Goal: Transaction & Acquisition: Purchase product/service

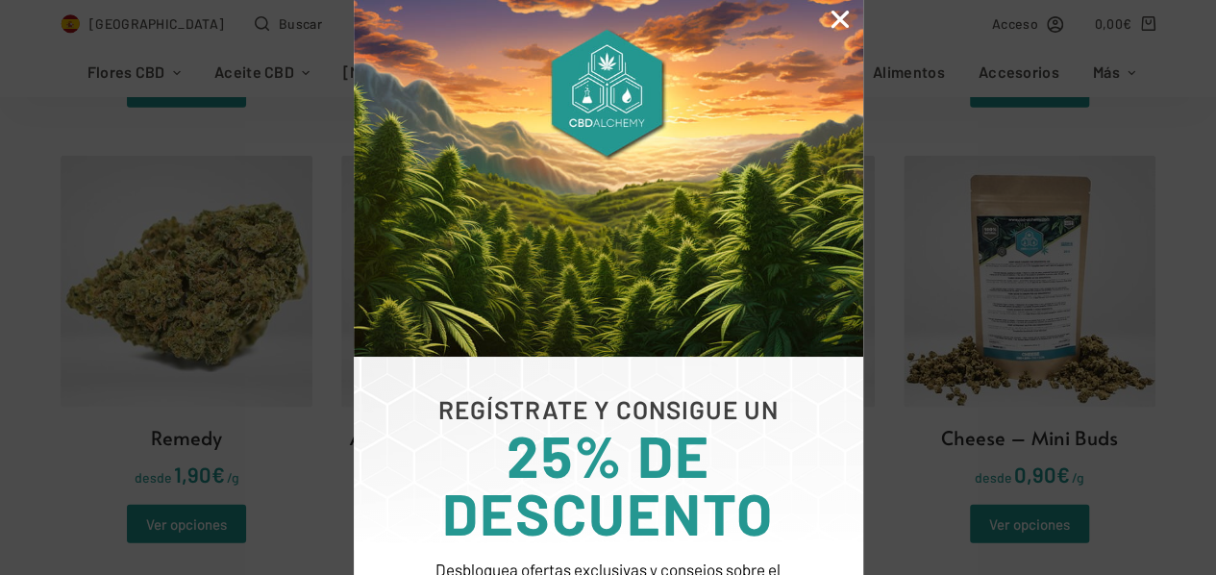
scroll to position [2307, 0]
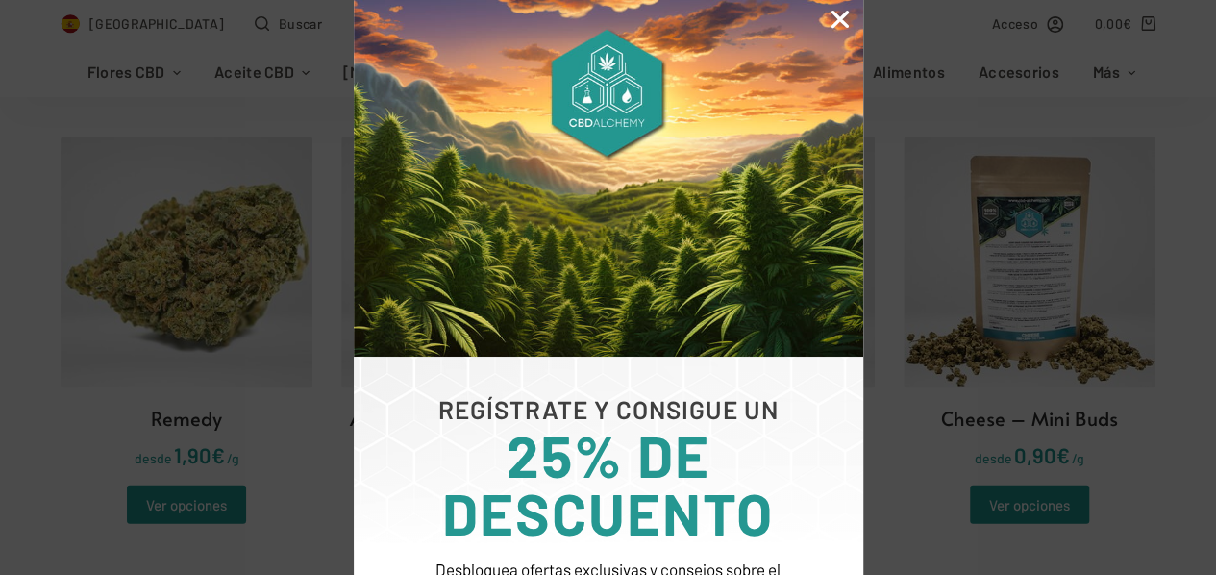
click at [829, 25] on icon "Close" at bounding box center [839, 19] width 25 height 25
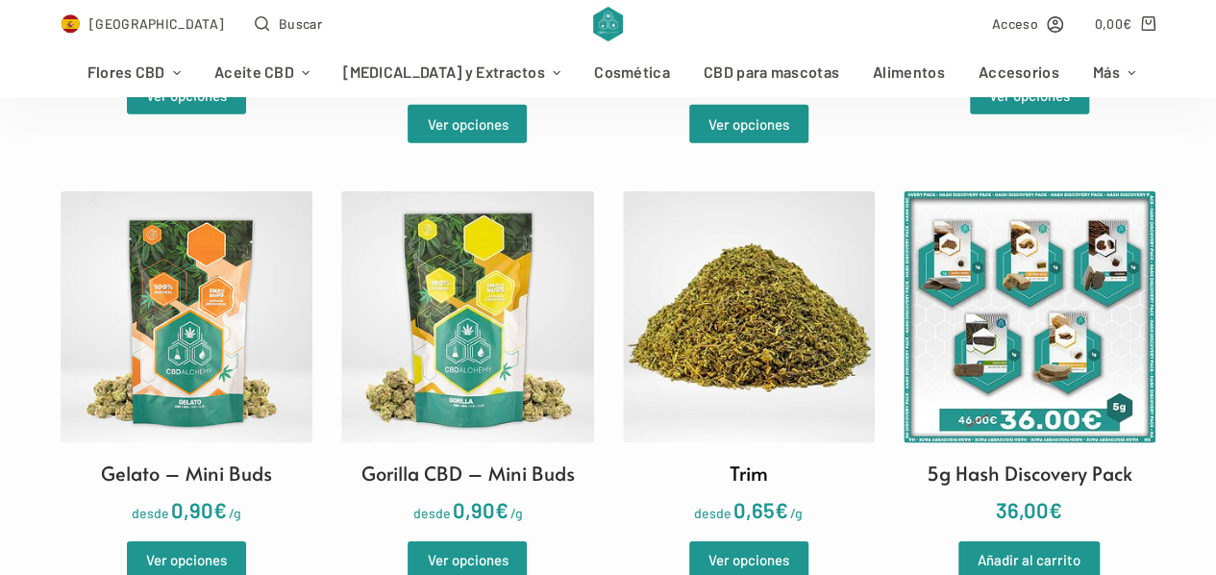
scroll to position [2691, 0]
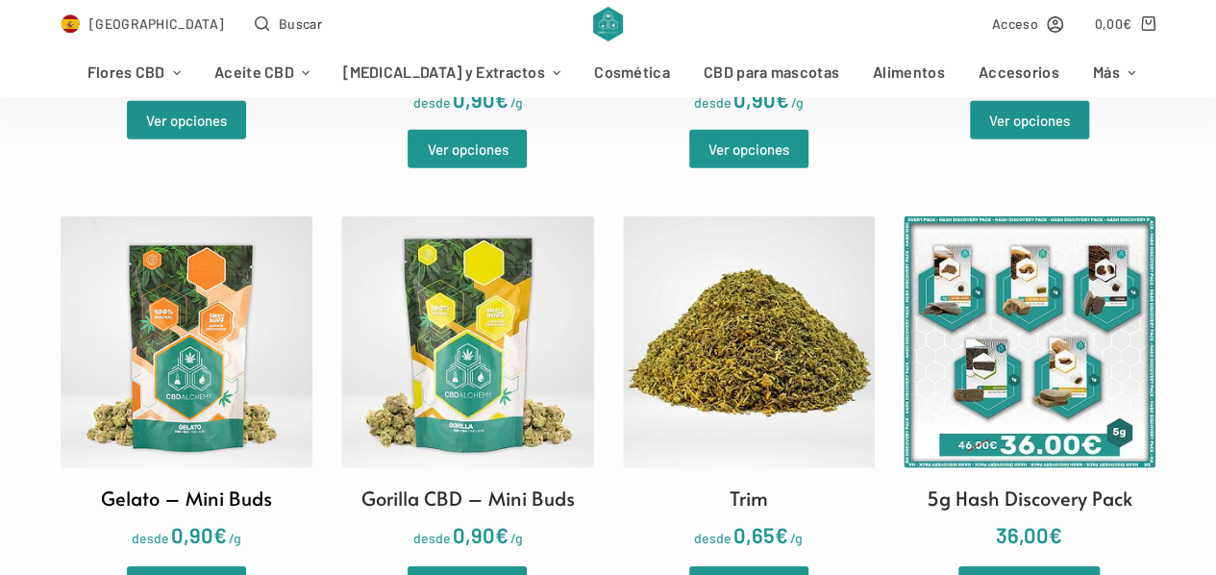
click at [254, 317] on img at bounding box center [187, 342] width 252 height 252
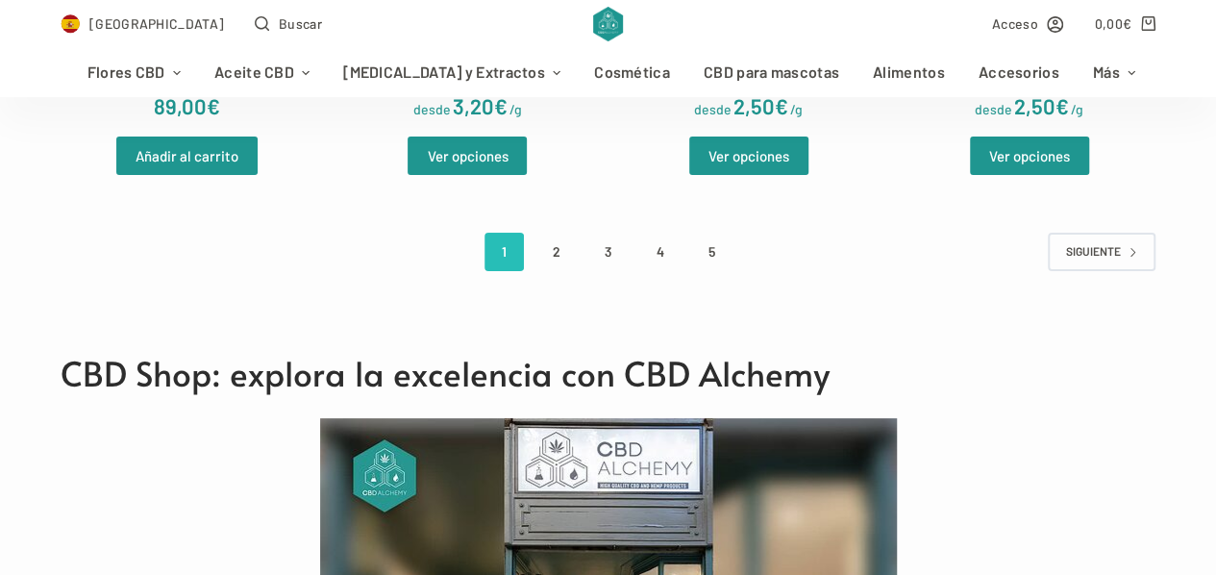
scroll to position [3556, 0]
click at [548, 247] on link "2" at bounding box center [555, 252] width 39 height 38
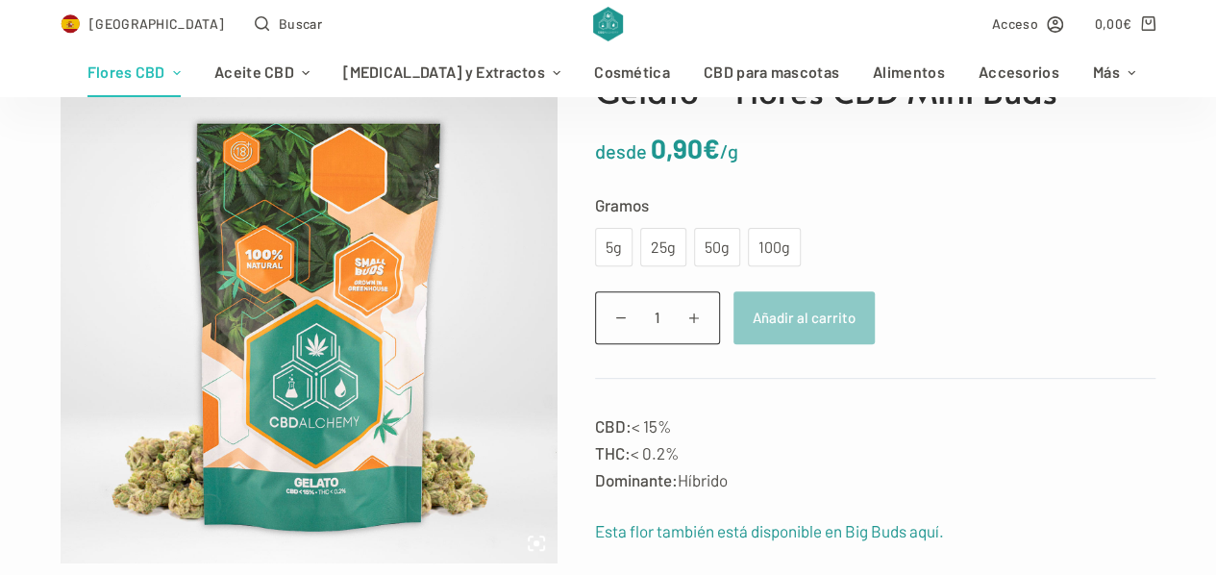
scroll to position [192, 0]
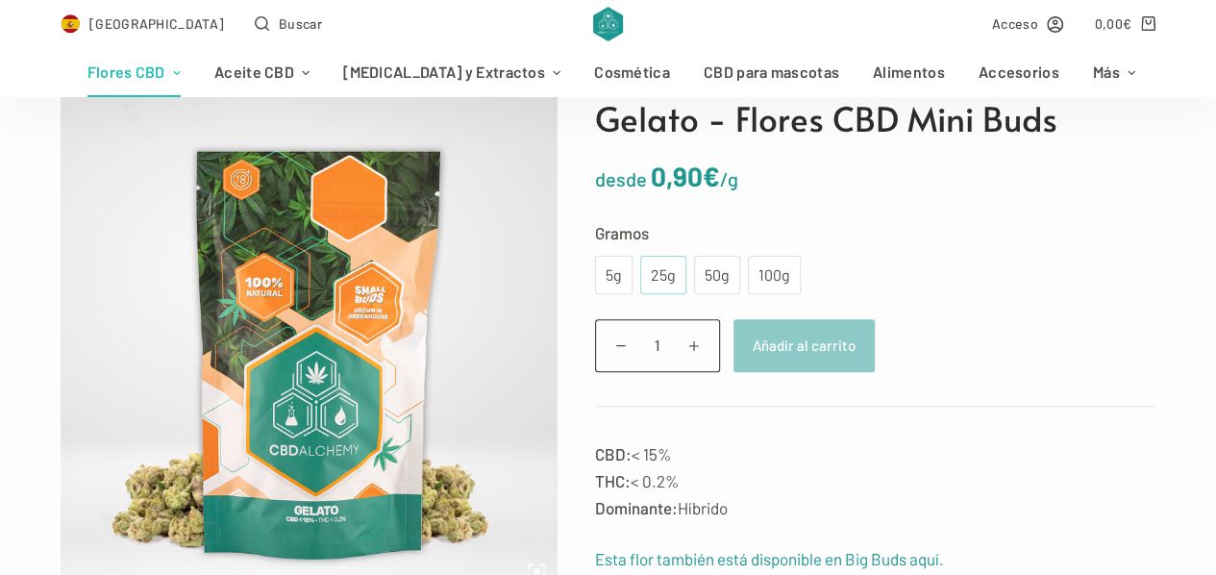
click at [657, 266] on div "25g" at bounding box center [663, 274] width 23 height 25
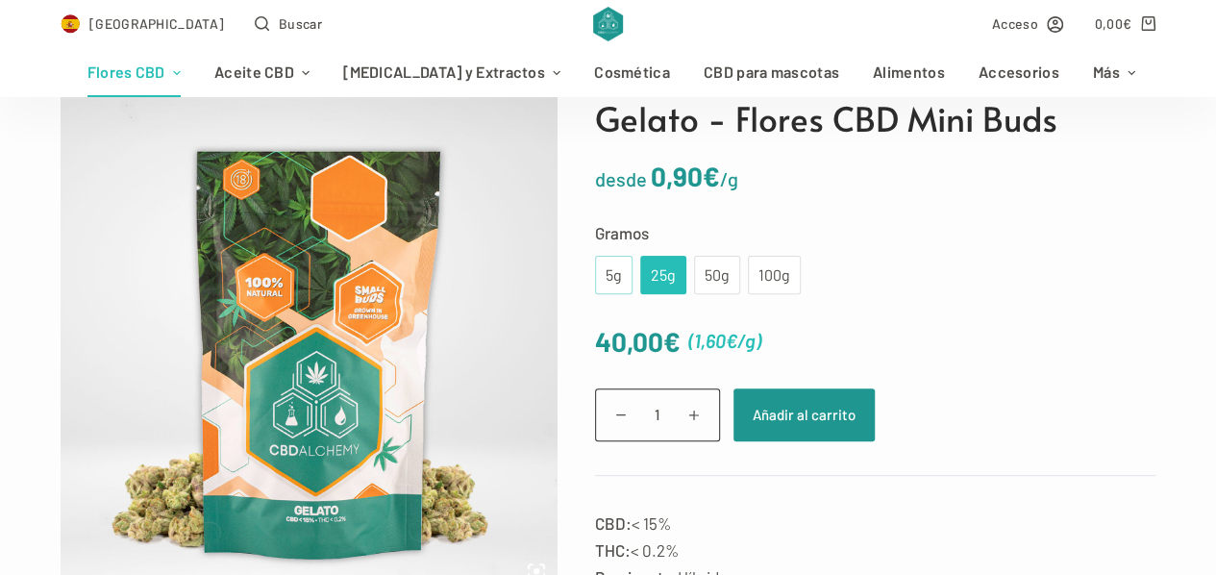
click at [613, 276] on div "5g" at bounding box center [613, 274] width 14 height 25
click at [653, 262] on div "25g" at bounding box center [663, 274] width 23 height 25
click at [705, 277] on div "50g" at bounding box center [716, 274] width 23 height 25
click at [653, 272] on div "25g" at bounding box center [663, 274] width 23 height 25
click at [705, 283] on div "50g" at bounding box center [716, 274] width 23 height 25
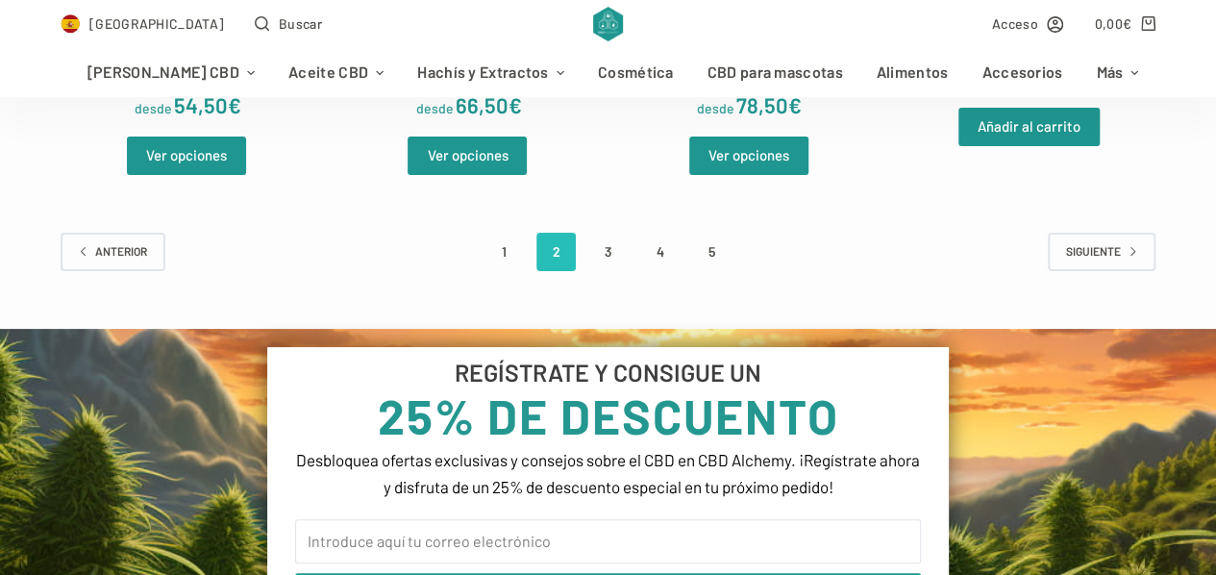
scroll to position [3652, 0]
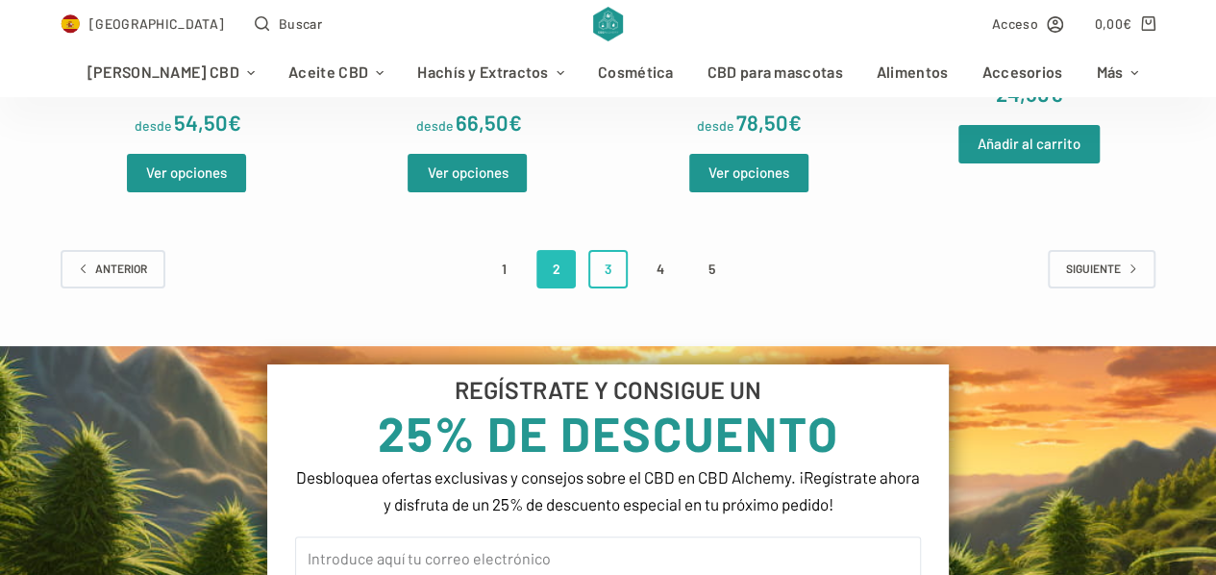
click at [605, 282] on link "3" at bounding box center [607, 269] width 39 height 38
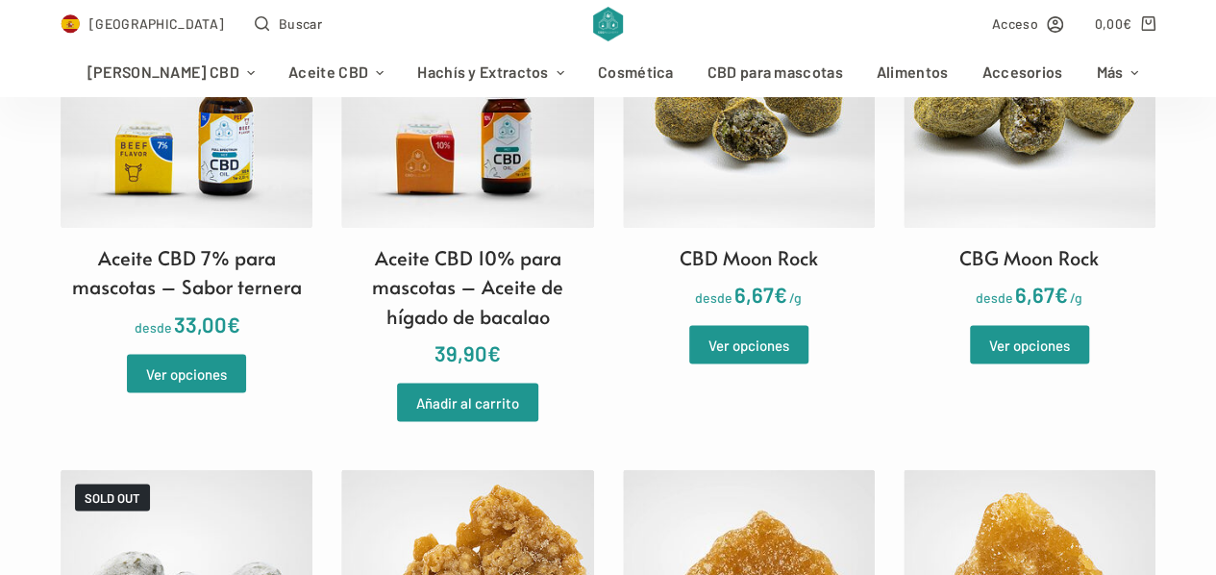
scroll to position [1249, 0]
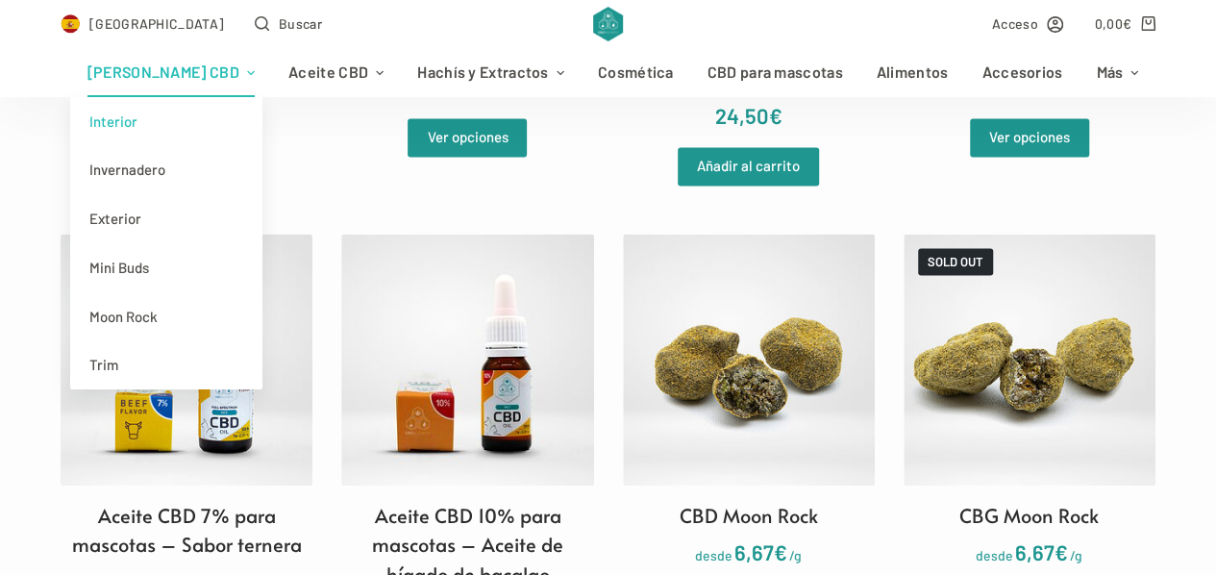
click at [162, 116] on link "Interior" at bounding box center [166, 121] width 192 height 49
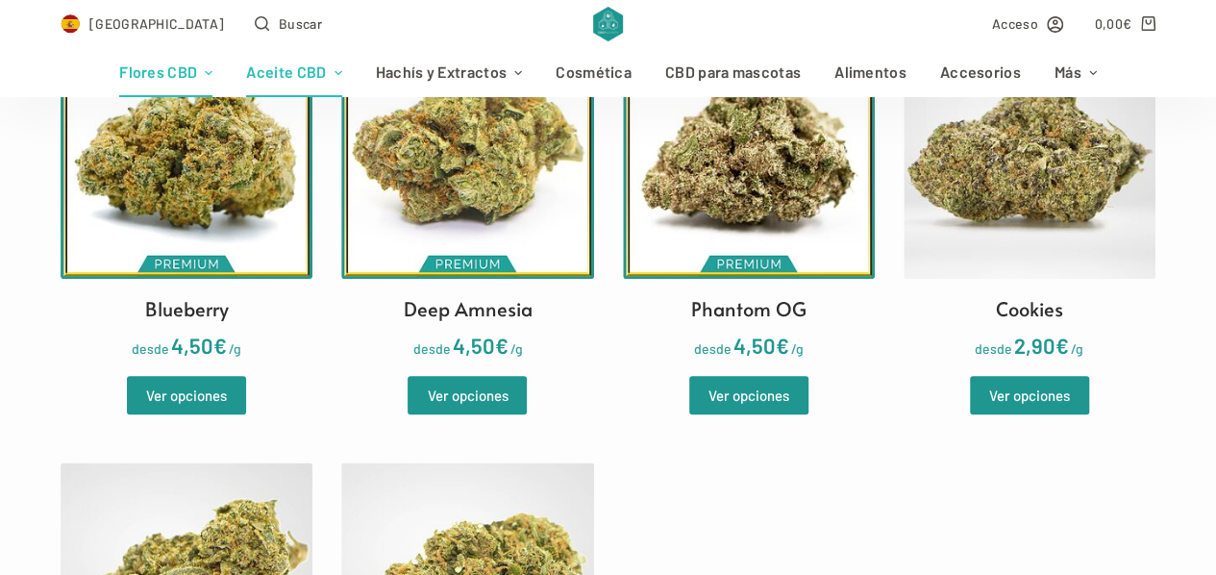
scroll to position [577, 0]
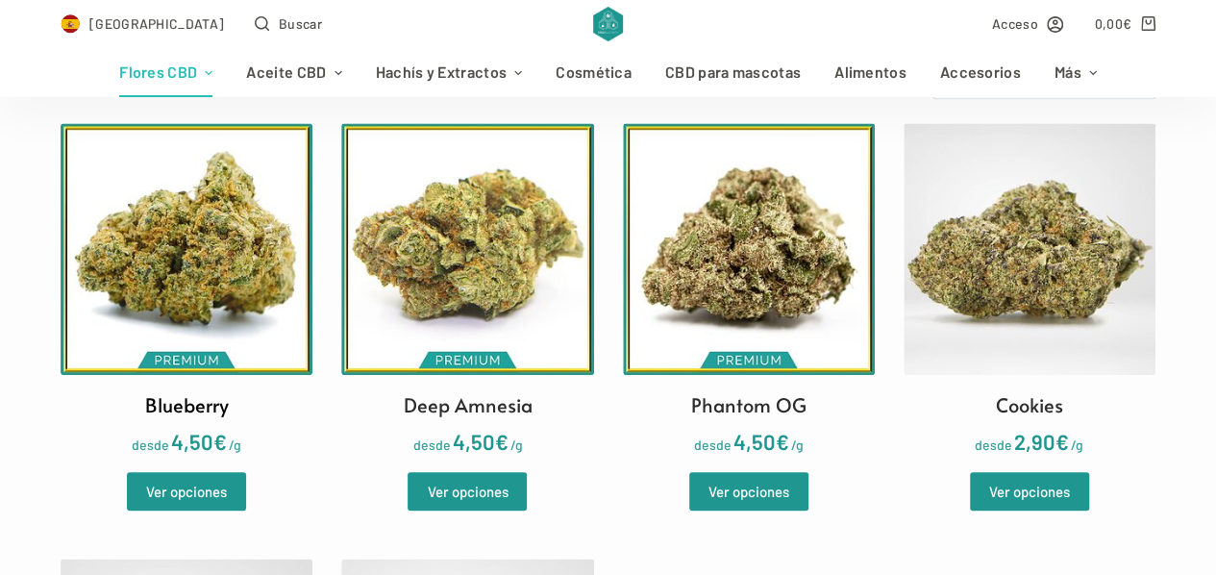
click at [182, 189] on img at bounding box center [187, 249] width 252 height 252
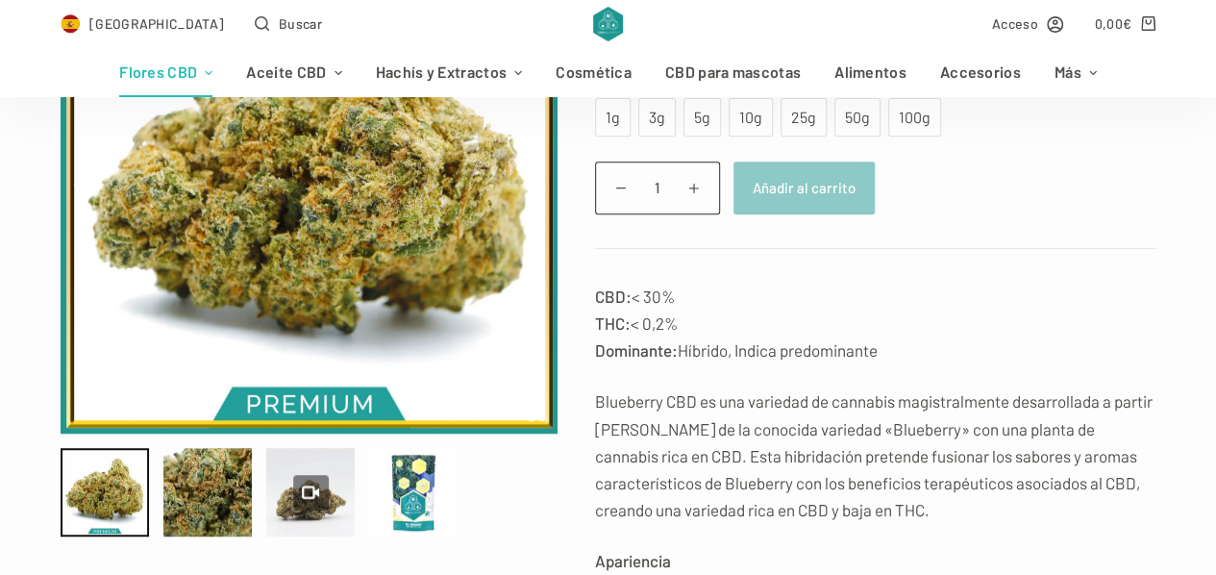
scroll to position [192, 0]
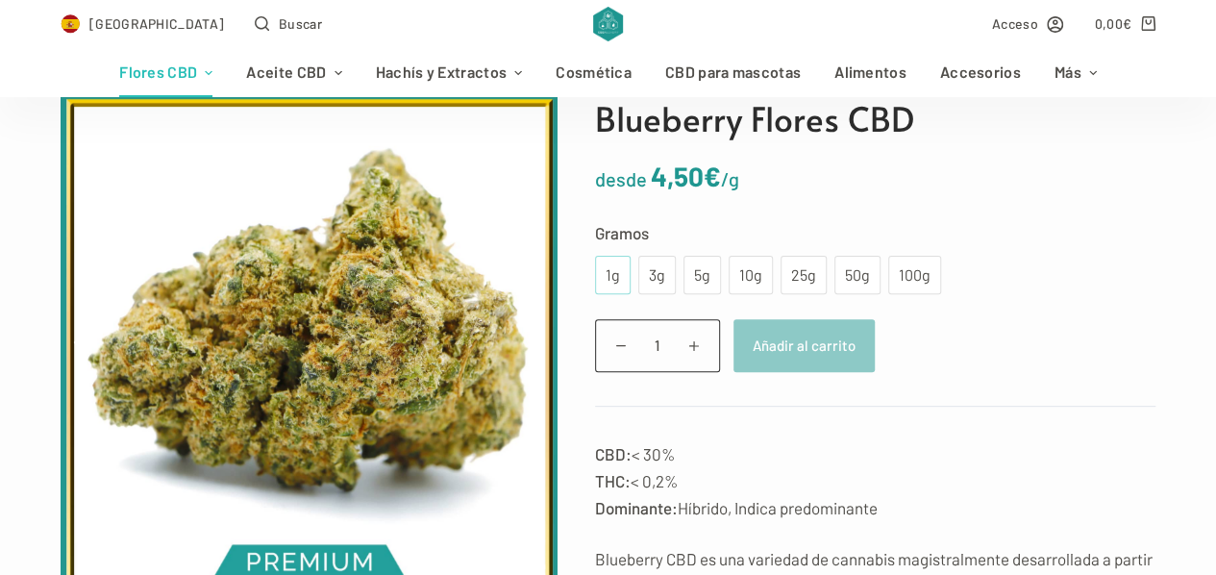
click at [620, 275] on div "1g" at bounding box center [613, 275] width 36 height 38
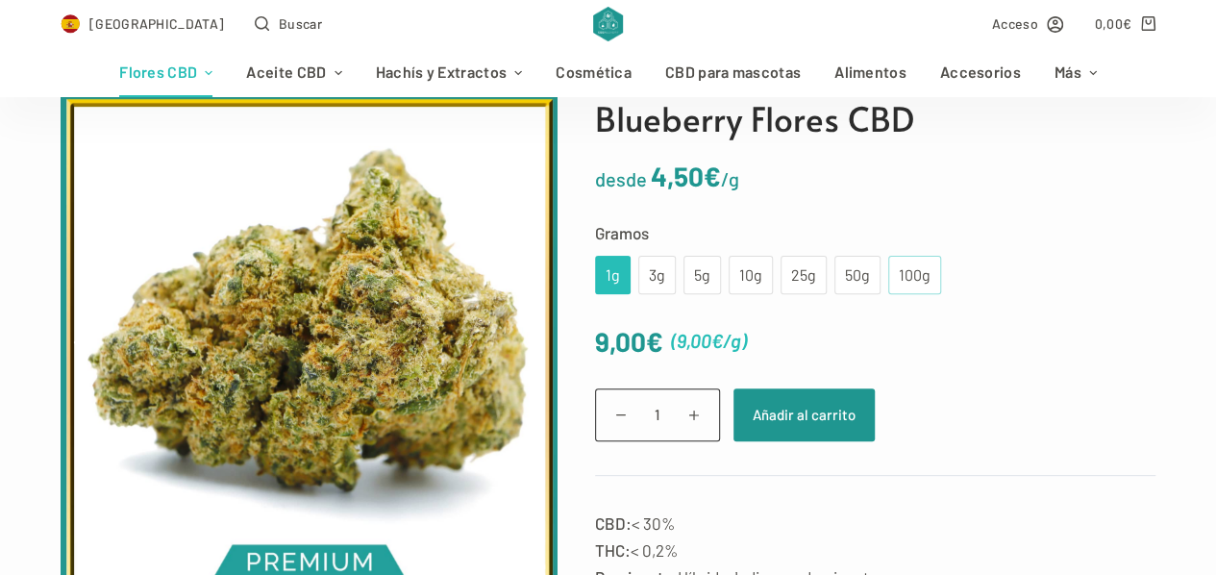
click at [888, 274] on div "100g" at bounding box center [914, 275] width 53 height 38
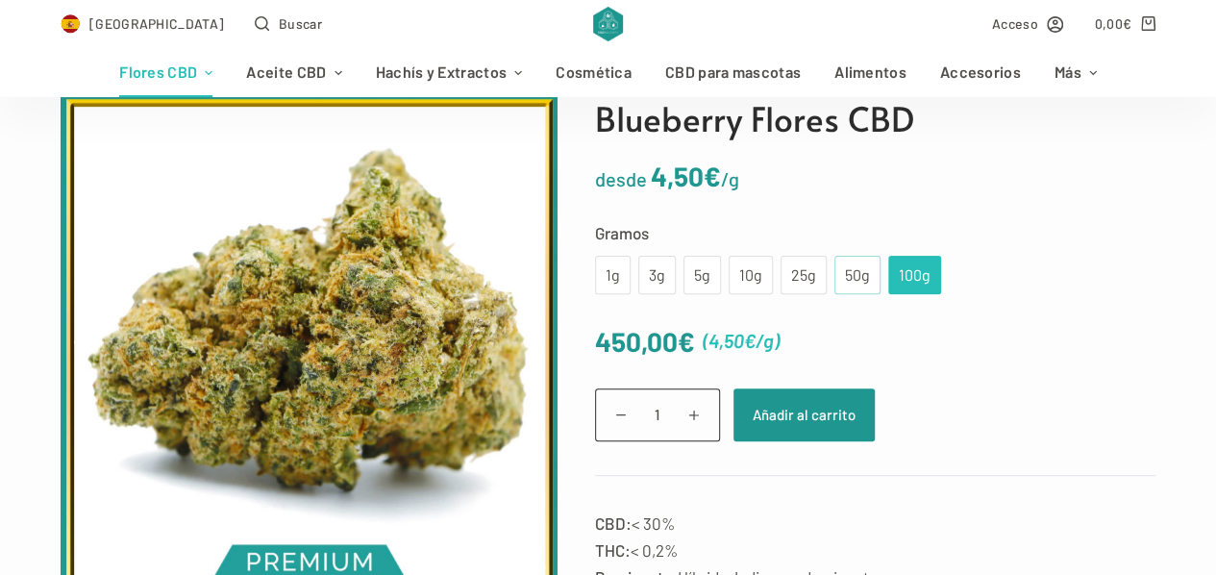
click at [855, 270] on div "50g" at bounding box center [857, 274] width 23 height 25
click at [810, 280] on div "25g" at bounding box center [803, 275] width 46 height 38
click at [740, 282] on div "10g" at bounding box center [750, 274] width 21 height 25
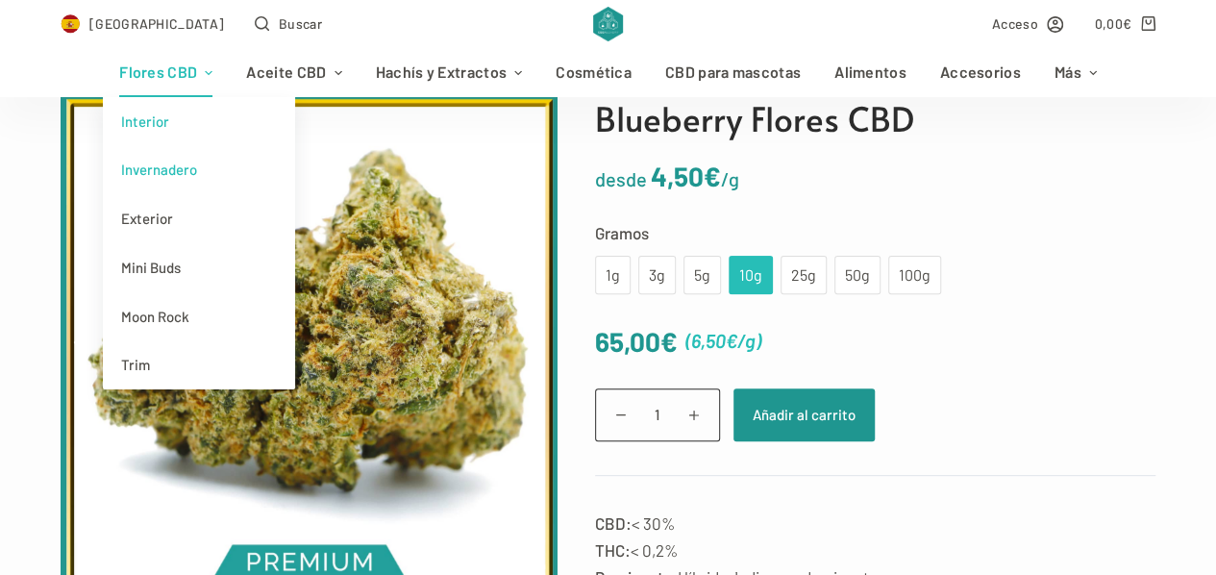
click at [159, 166] on link "Invernadero" at bounding box center [199, 169] width 192 height 49
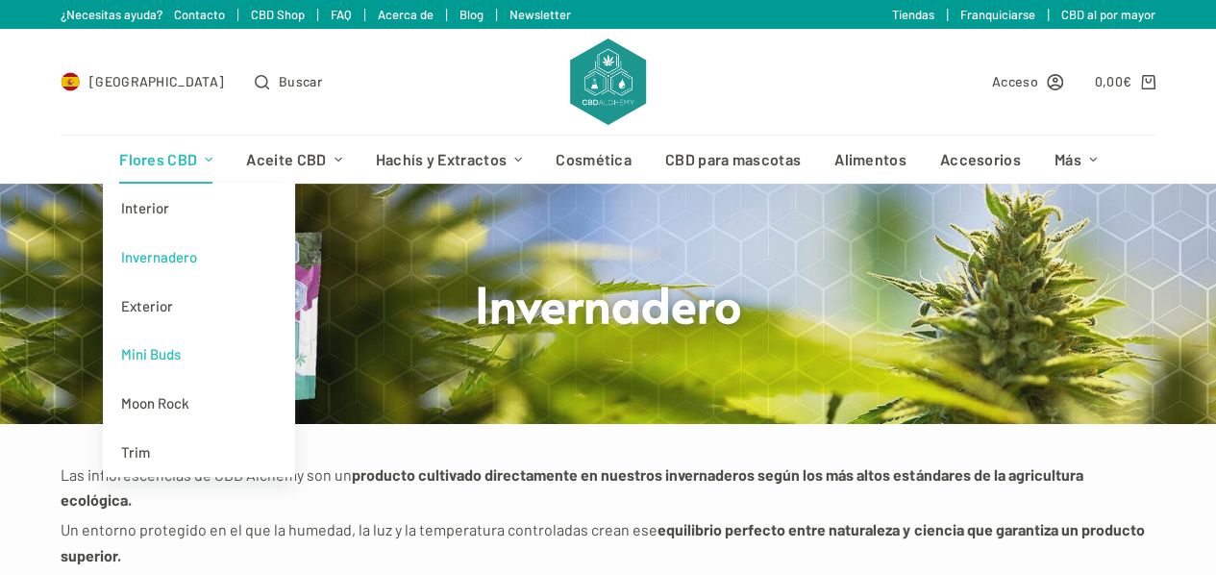
click at [164, 345] on link "Mini Buds" at bounding box center [199, 354] width 192 height 49
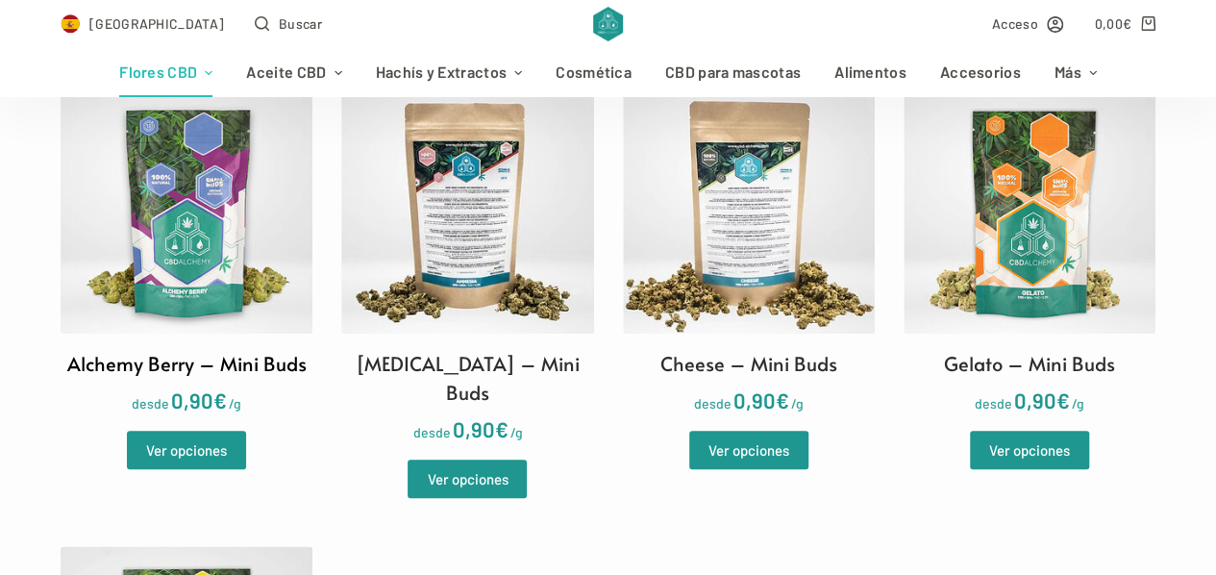
scroll to position [577, 0]
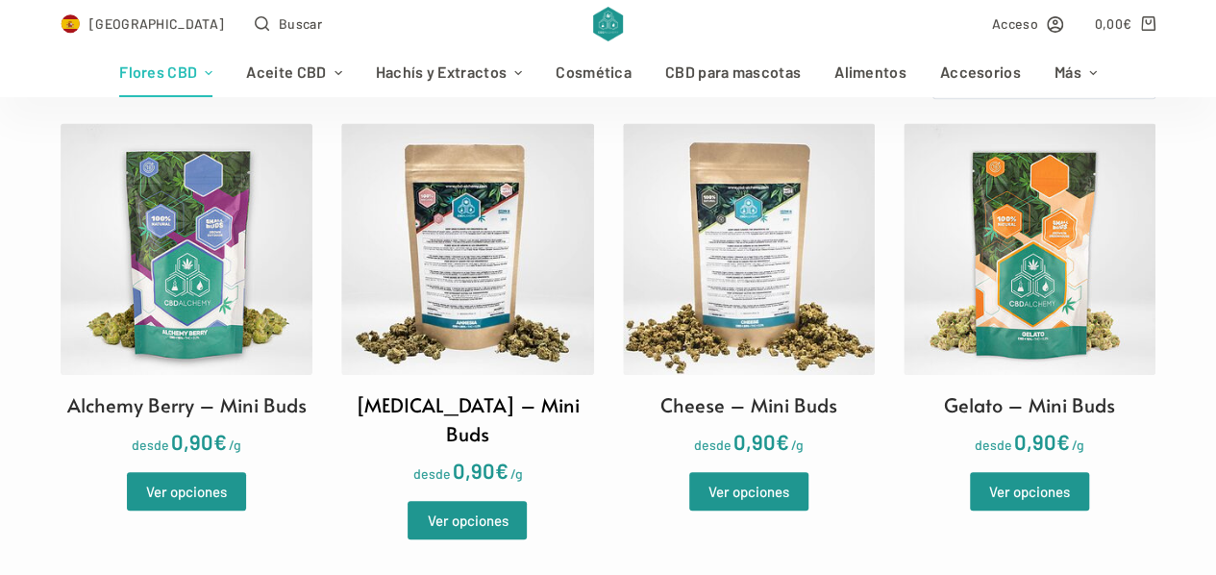
click at [426, 299] on img at bounding box center [467, 249] width 252 height 252
click at [156, 248] on img at bounding box center [187, 249] width 252 height 252
click at [694, 252] on img at bounding box center [749, 249] width 252 height 252
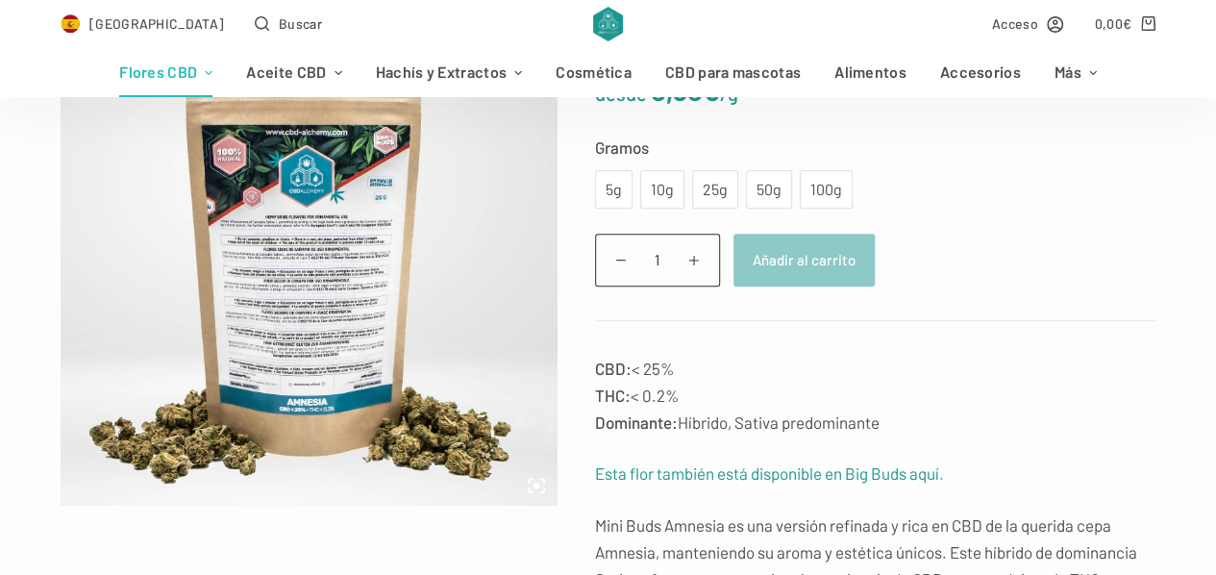
scroll to position [192, 0]
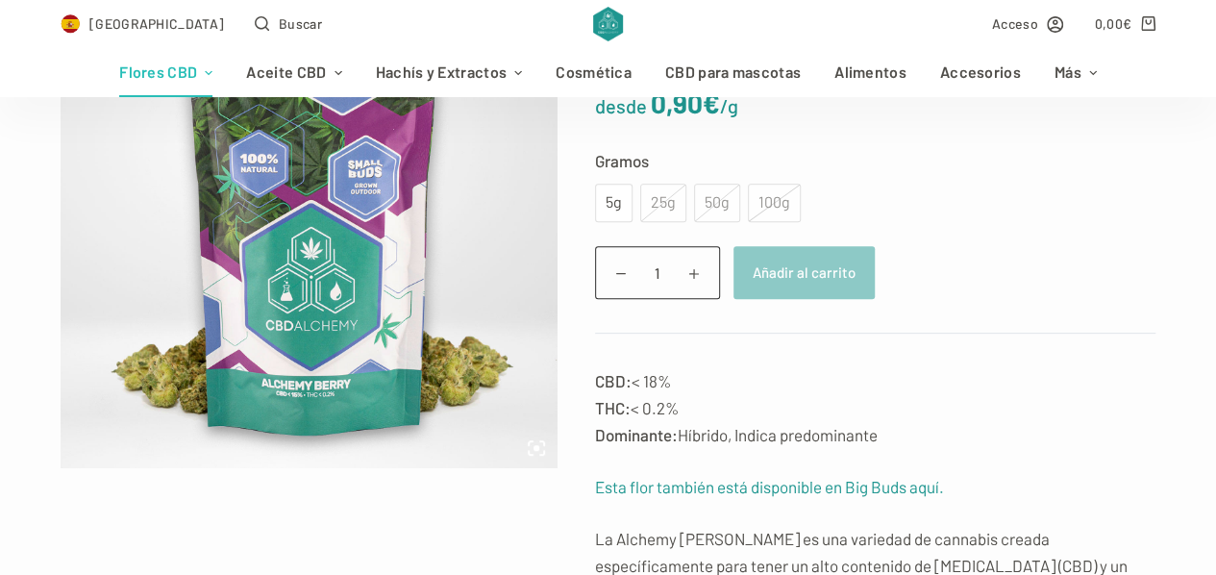
scroll to position [192, 0]
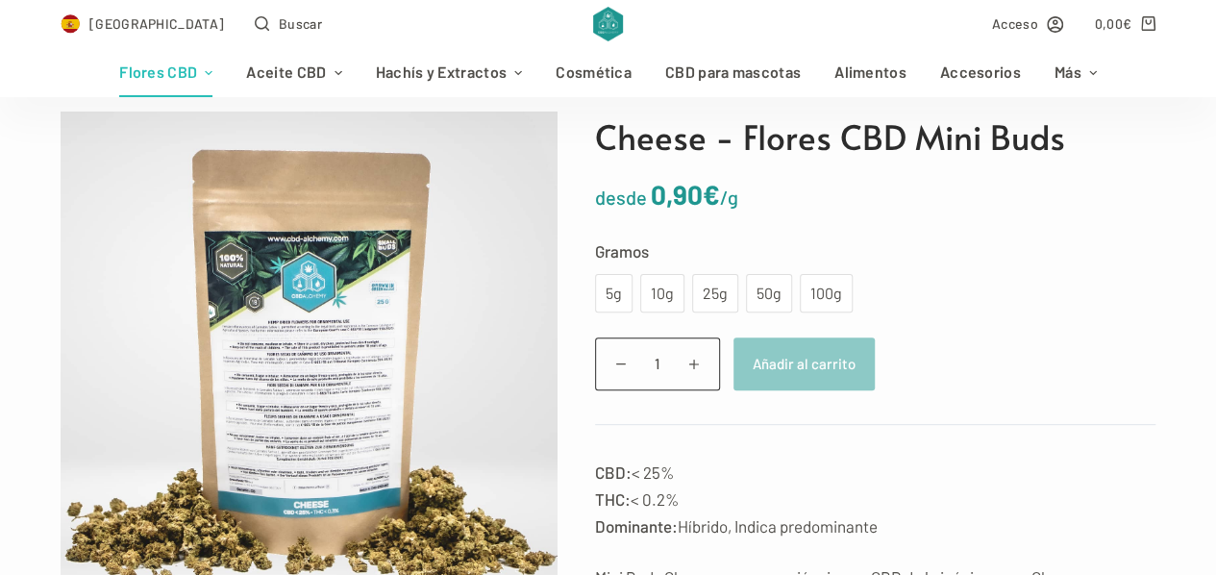
scroll to position [288, 0]
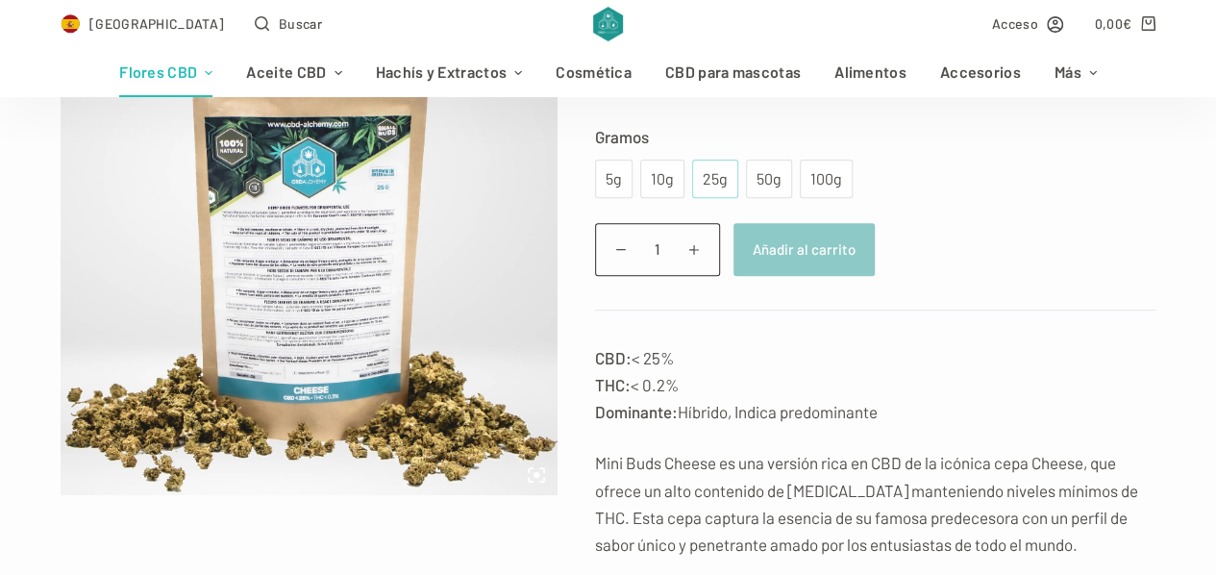
click at [709, 181] on div "25g" at bounding box center [714, 178] width 23 height 25
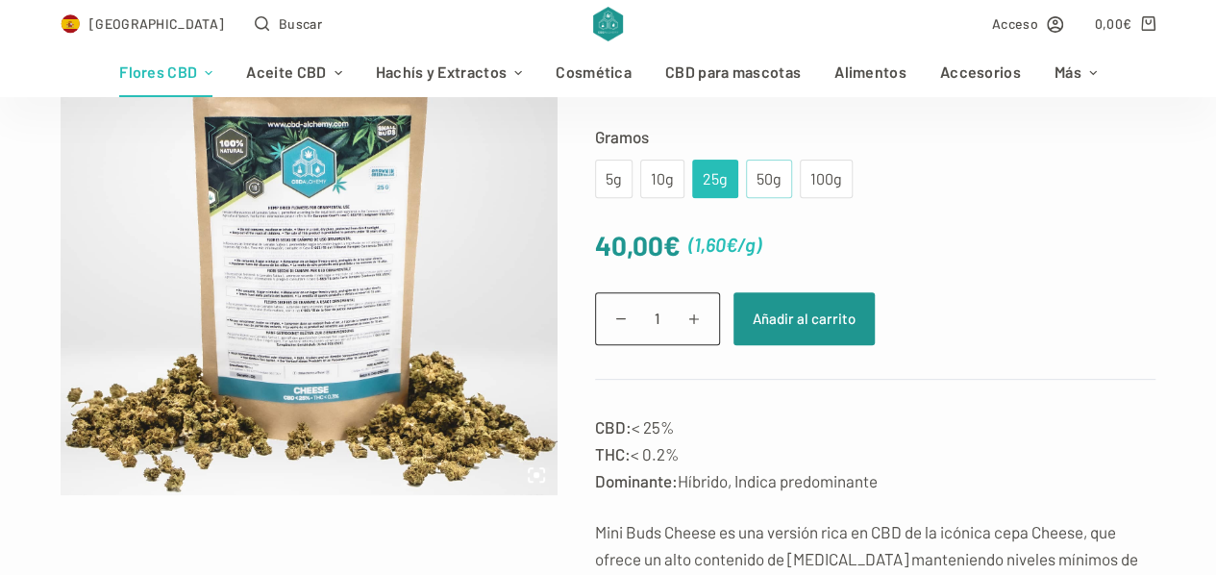
click at [762, 170] on div "50g" at bounding box center [768, 178] width 23 height 25
click at [703, 181] on div "25g" at bounding box center [714, 178] width 23 height 25
click at [746, 183] on div "50g" at bounding box center [769, 179] width 46 height 38
click at [800, 181] on div "100g" at bounding box center [826, 179] width 53 height 38
click at [765, 185] on div "50g" at bounding box center [768, 178] width 23 height 25
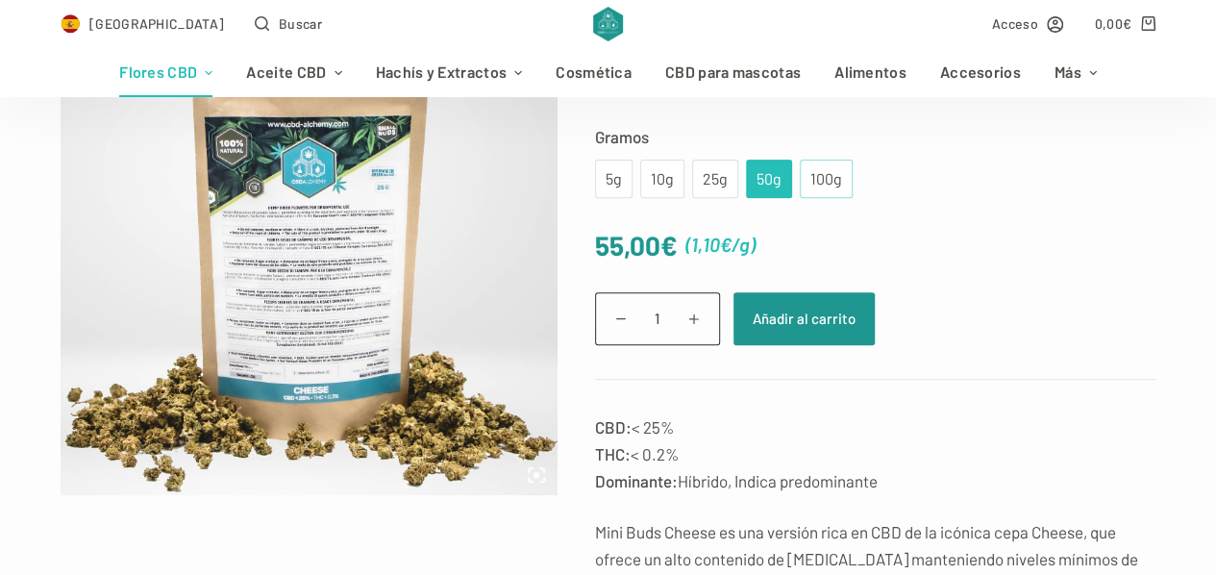
click at [800, 186] on div "100g" at bounding box center [826, 179] width 53 height 38
click at [757, 188] on div "50g" at bounding box center [768, 178] width 23 height 25
click at [800, 185] on div "100g" at bounding box center [826, 179] width 53 height 38
click at [757, 189] on div "50g" at bounding box center [768, 178] width 23 height 25
click at [811, 185] on div "100g" at bounding box center [826, 178] width 30 height 25
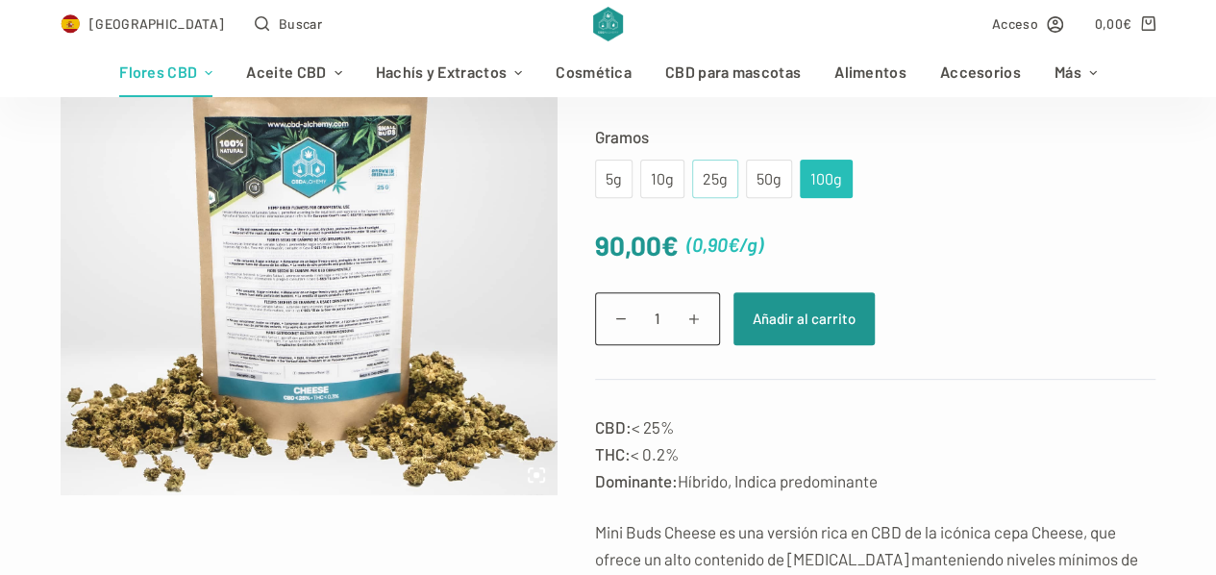
click at [713, 172] on div "25g" at bounding box center [714, 178] width 23 height 25
click at [757, 185] on div "50g" at bounding box center [768, 178] width 23 height 25
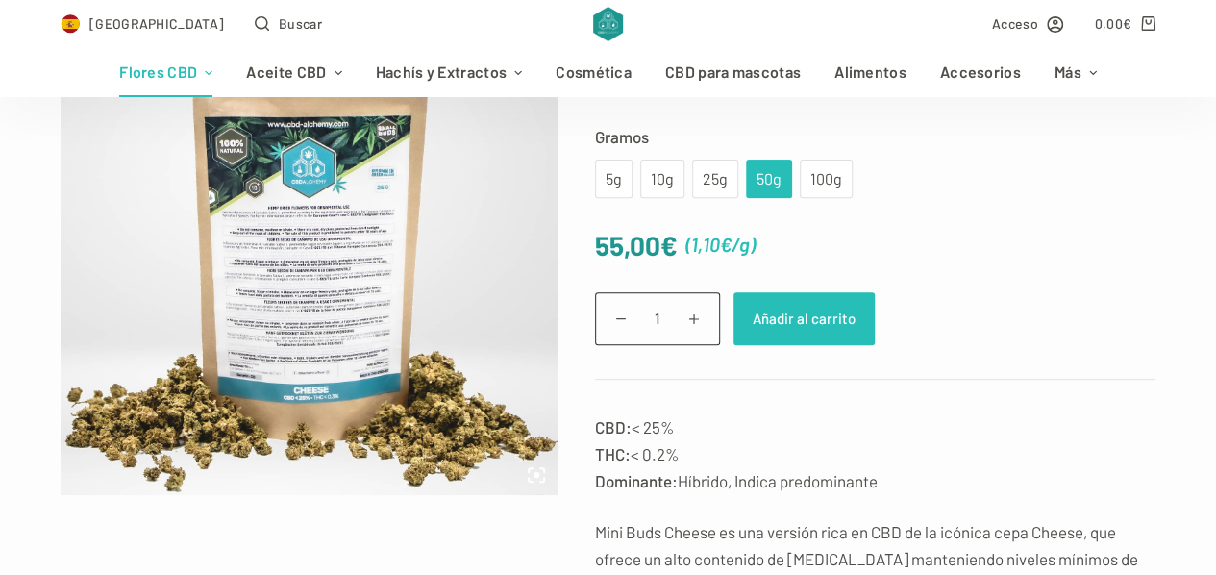
click at [778, 331] on button "Añadir al carrito" at bounding box center [803, 318] width 141 height 53
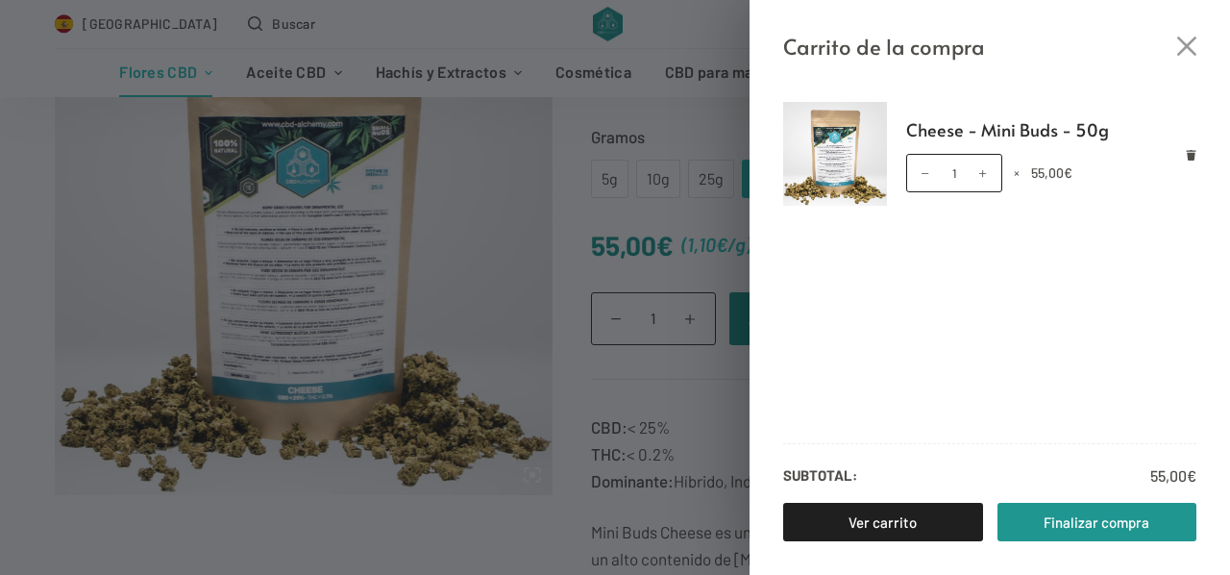
click at [505, 219] on div "Carrito de la compra Cheese - Mini Buds - 50g Cheese - Mini Buds - 50g cantidad…" at bounding box center [615, 287] width 1230 height 575
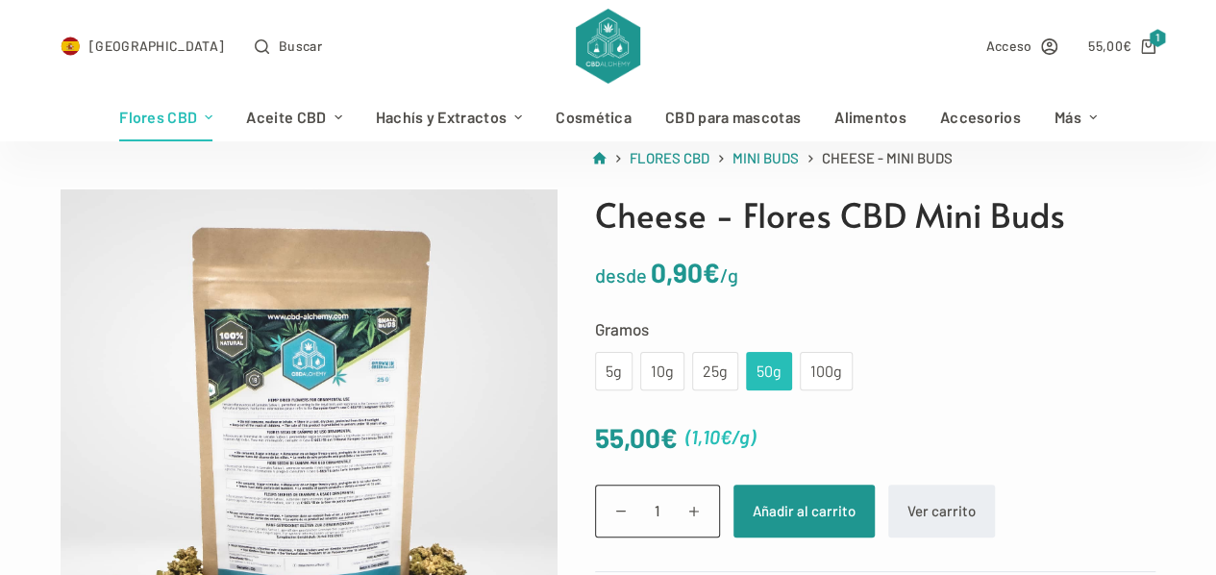
scroll to position [0, 0]
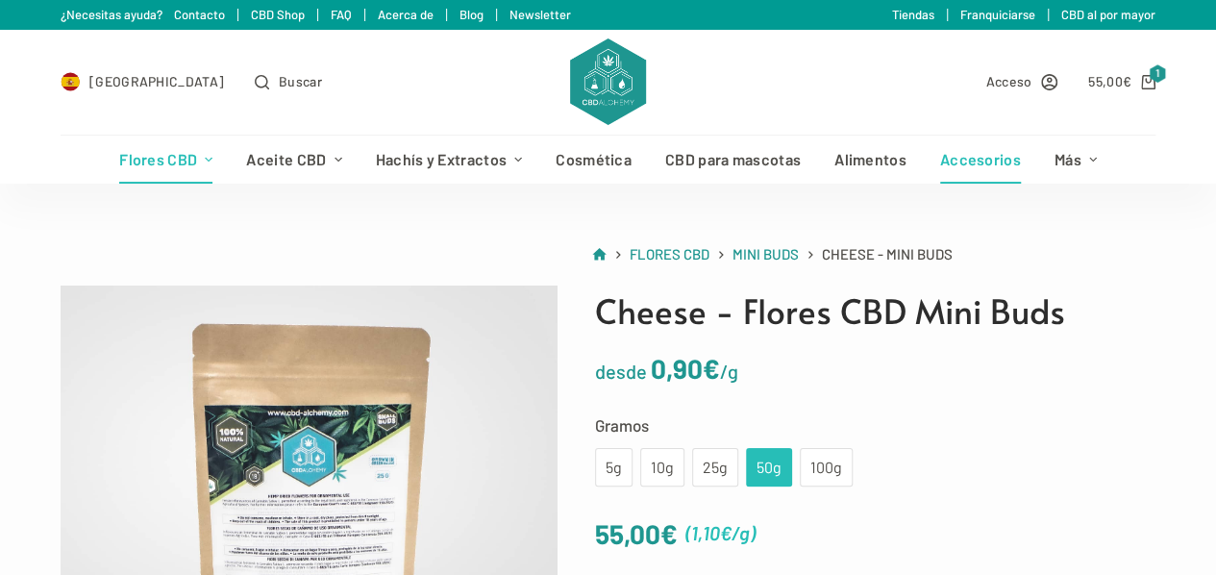
click at [1016, 164] on link "Accesorios" at bounding box center [980, 160] width 114 height 48
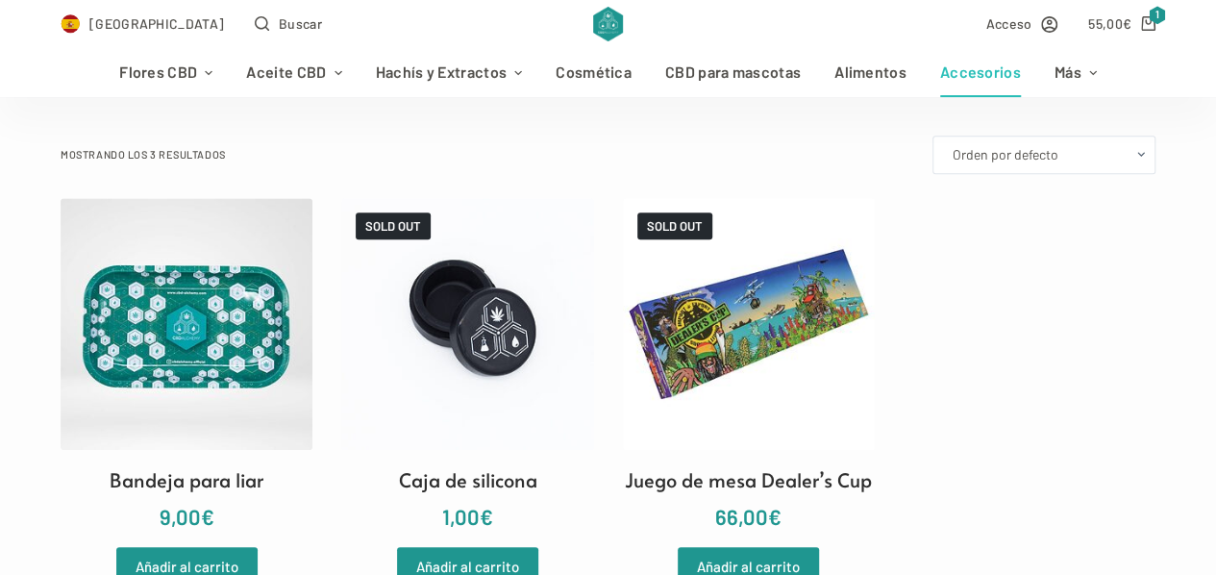
scroll to position [288, 0]
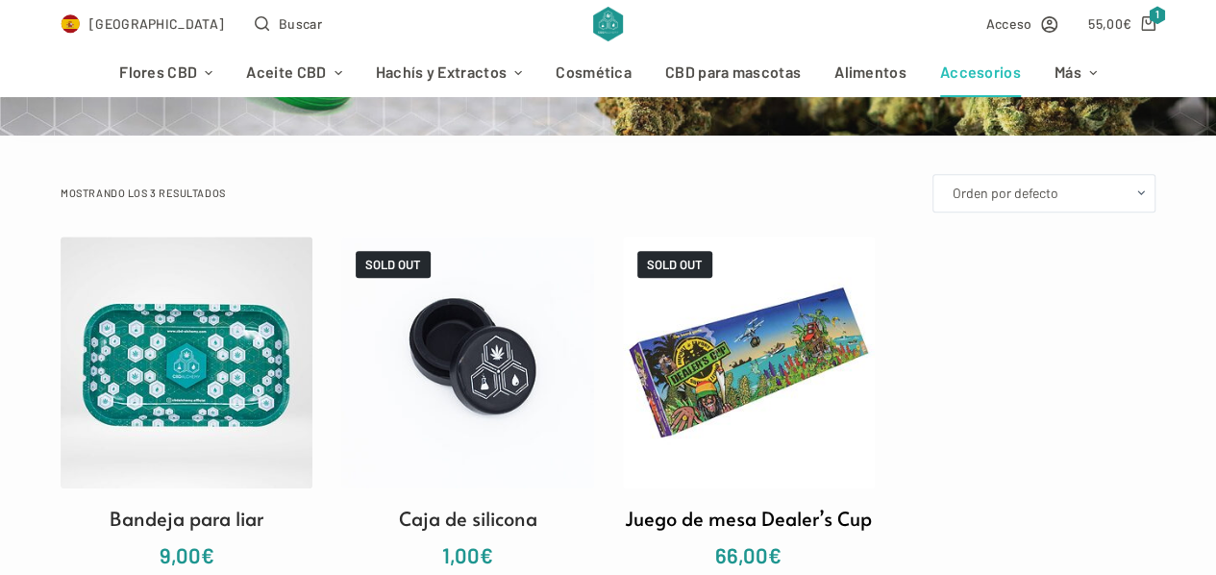
click at [814, 354] on img at bounding box center [749, 362] width 252 height 252
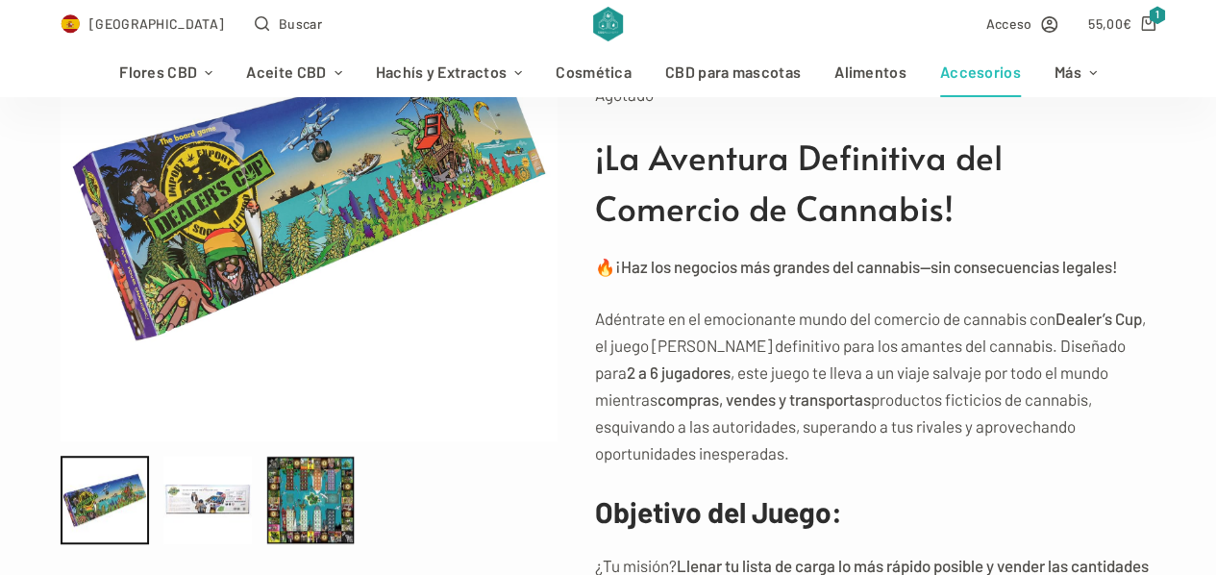
scroll to position [384, 0]
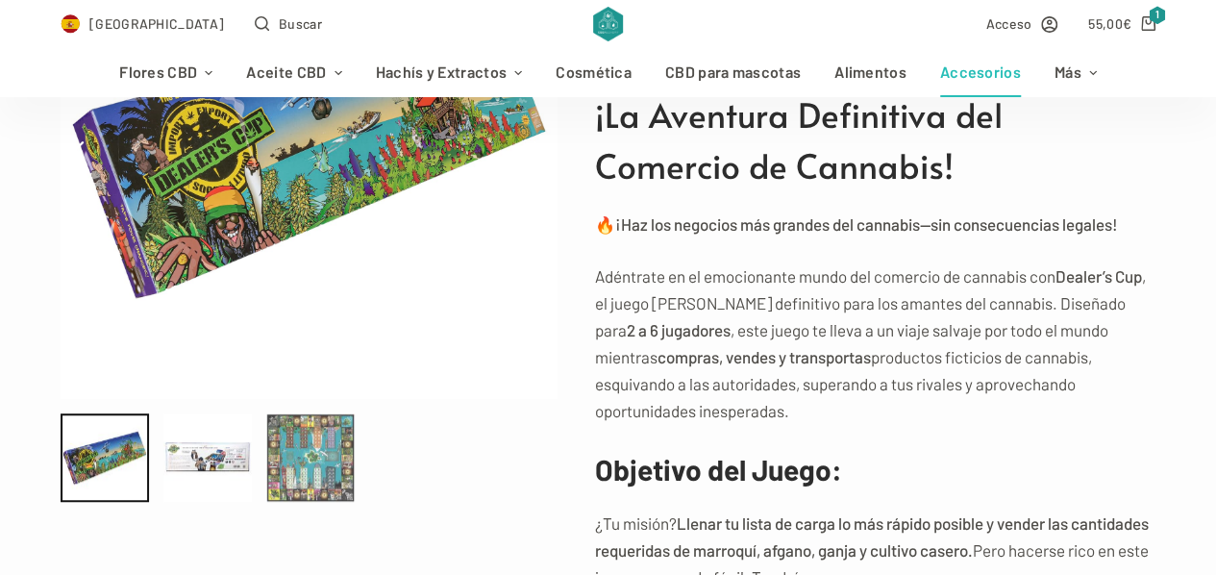
click at [292, 474] on div at bounding box center [310, 457] width 88 height 88
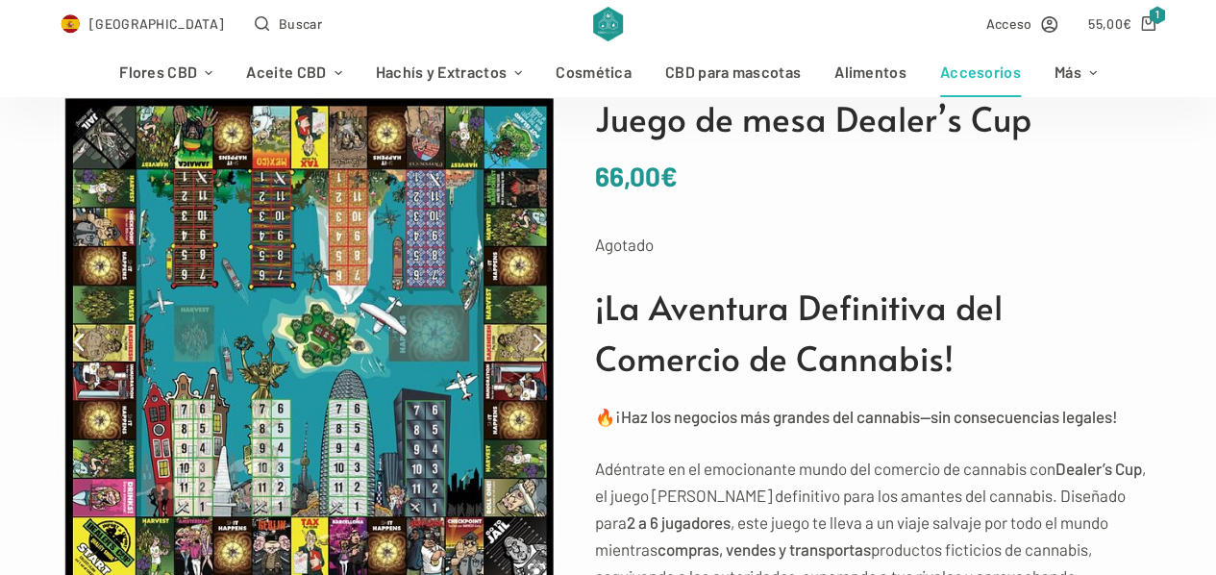
scroll to position [0, 0]
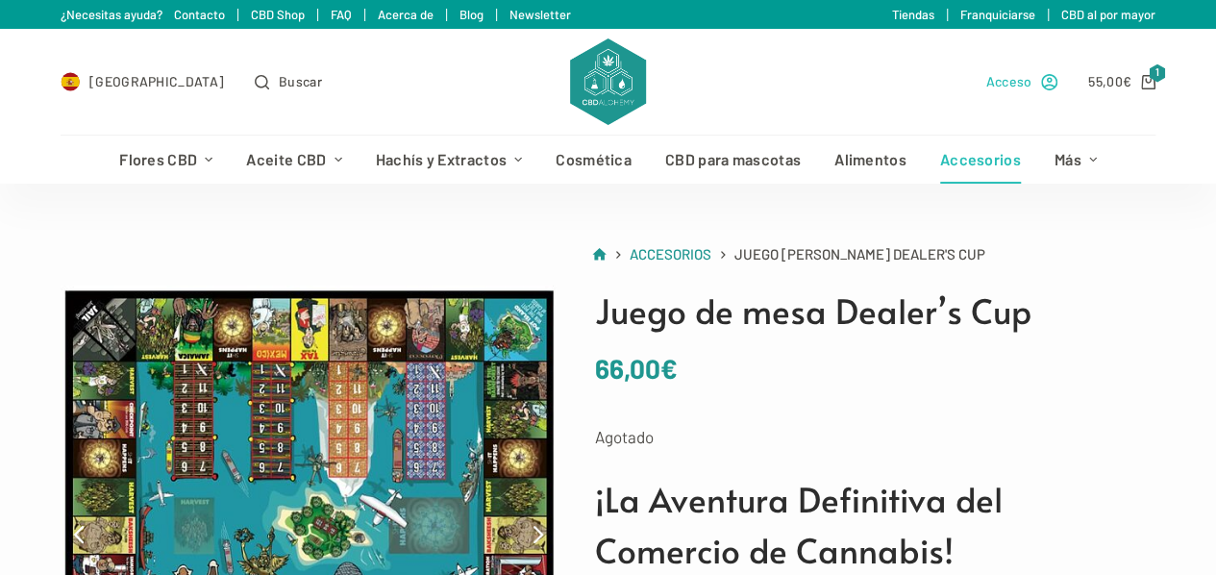
click at [1042, 84] on link "Acceso" at bounding box center [1022, 81] width 72 height 22
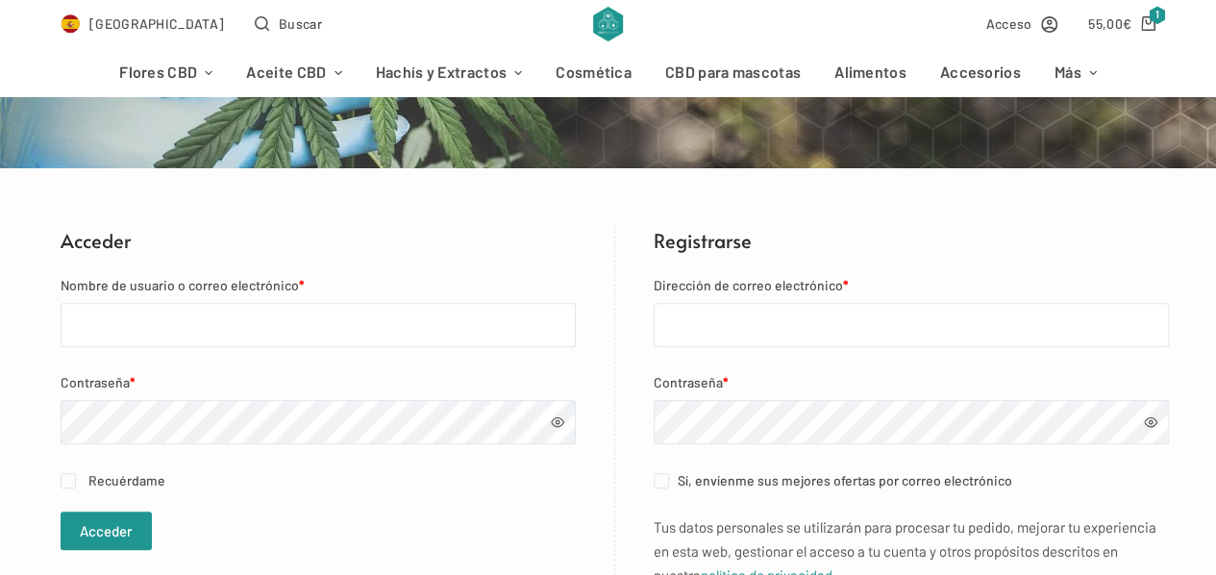
scroll to position [288, 0]
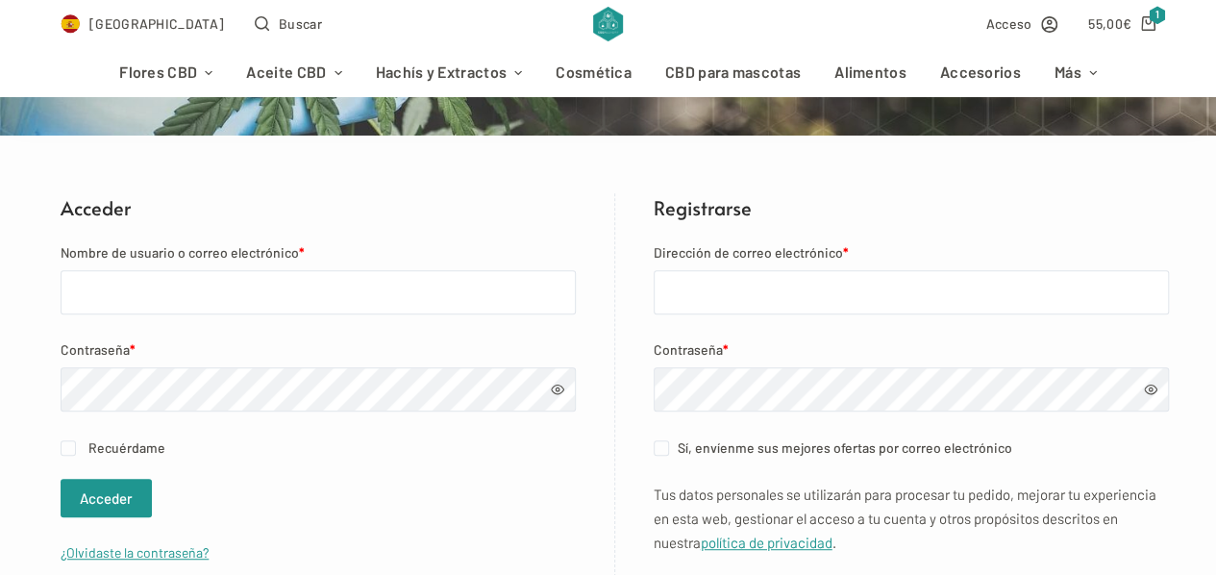
type input "[EMAIL_ADDRESS][DOMAIN_NAME]"
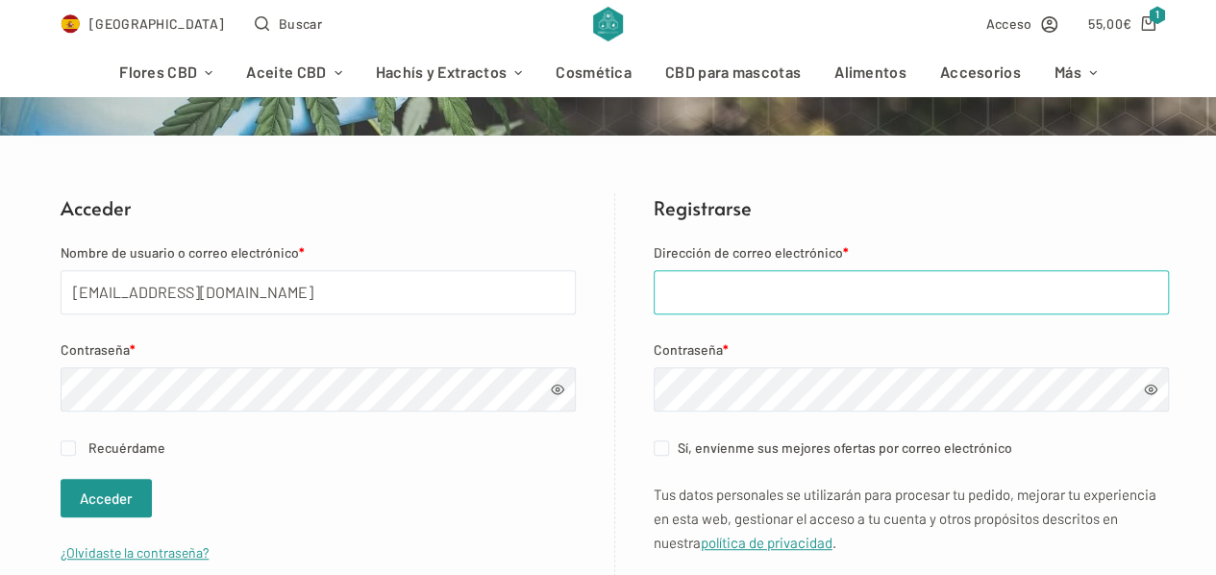
click at [759, 278] on input "Dirección de correo electrónico *" at bounding box center [911, 292] width 515 height 44
type input "ederotero222@gmail.com"
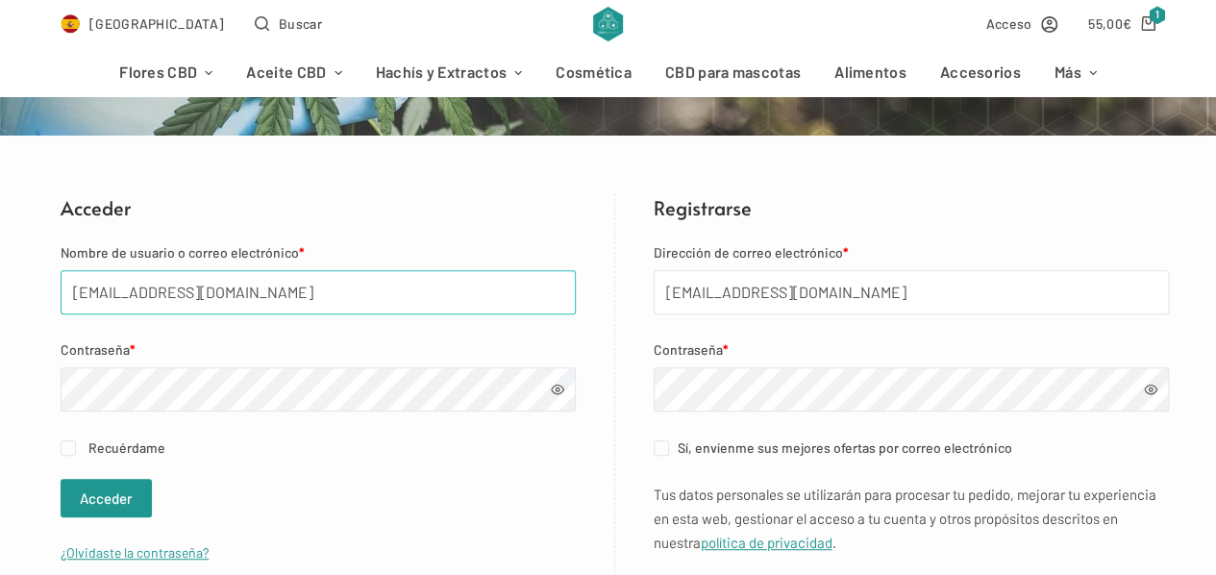
click at [530, 276] on input "[EMAIL_ADDRESS][DOMAIN_NAME]" at bounding box center [318, 292] width 514 height 44
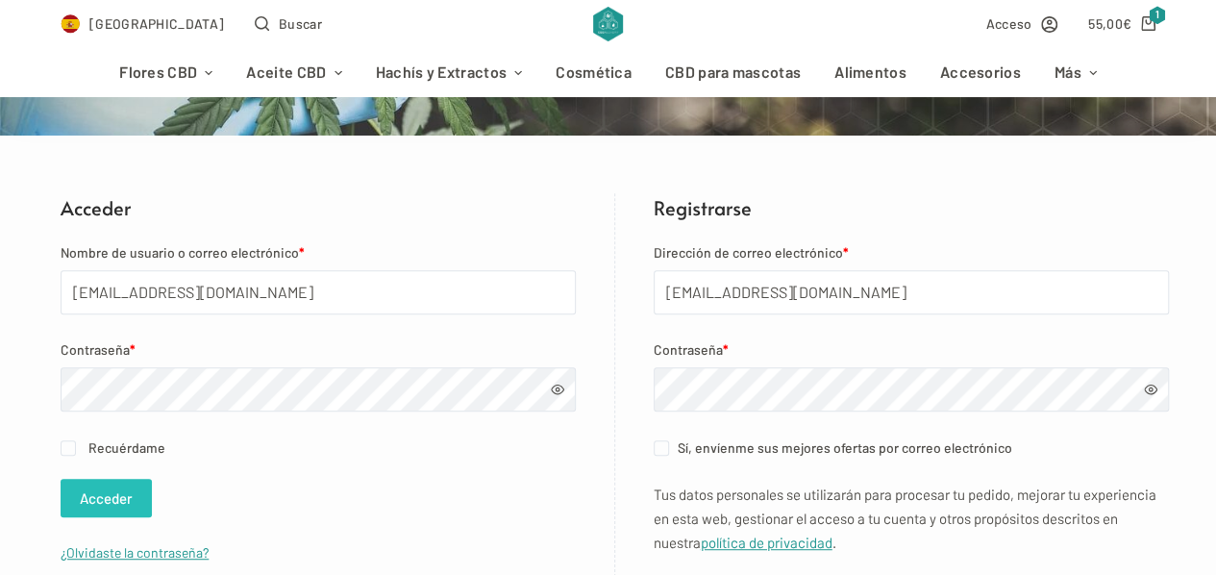
click at [103, 495] on button "Acceder" at bounding box center [106, 498] width 91 height 38
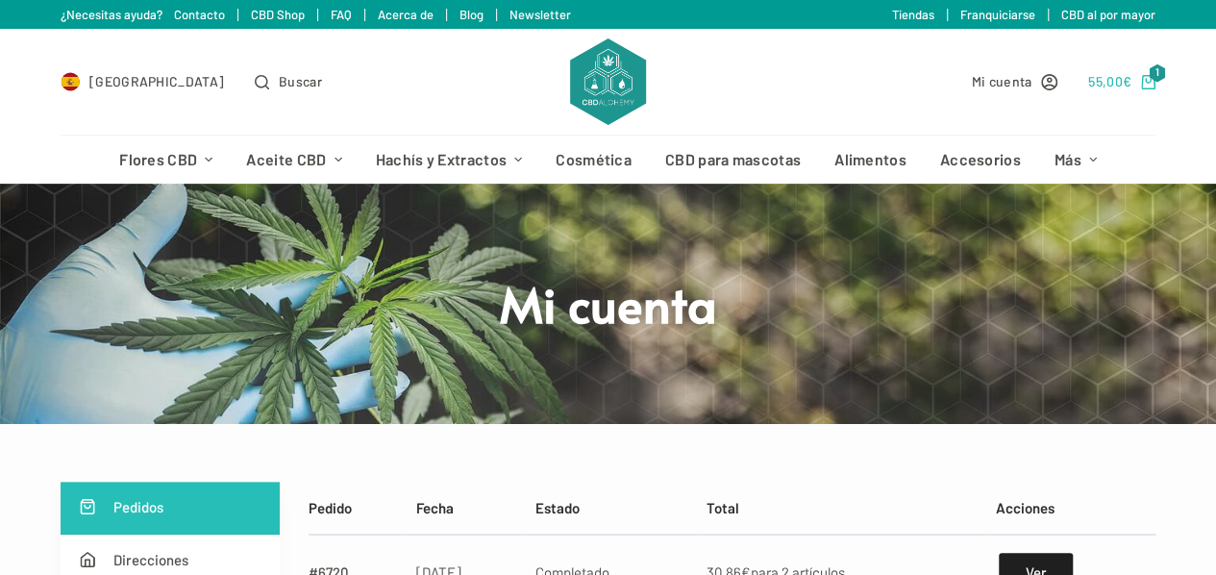
click at [1111, 80] on bdi "55,00 €" at bounding box center [1109, 81] width 43 height 16
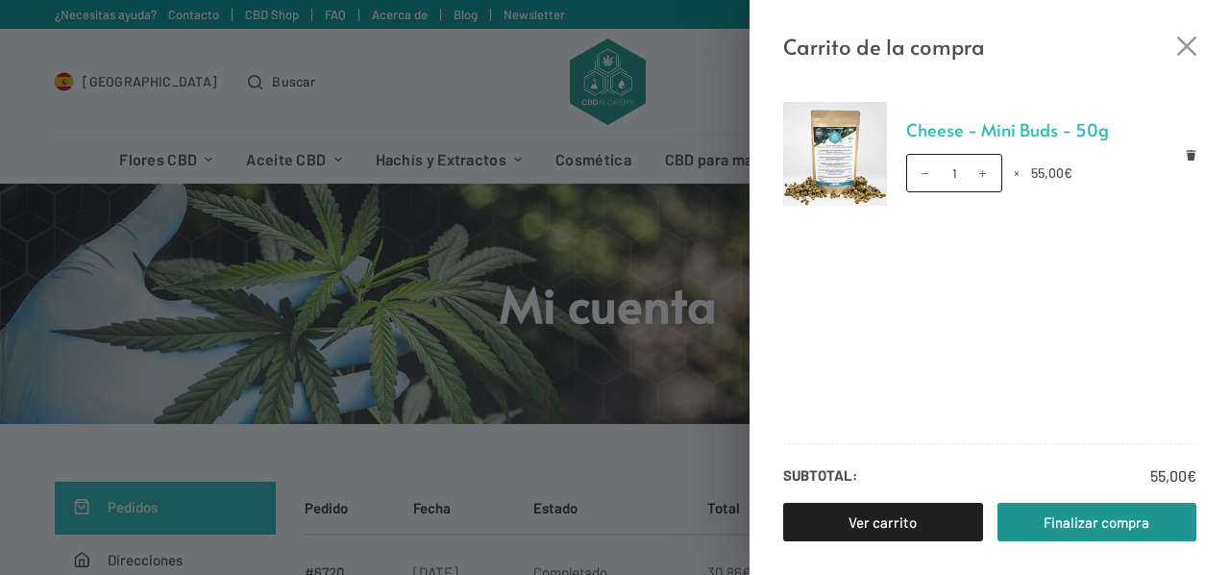
click at [960, 132] on link "Cheese - Mini Buds - 50g" at bounding box center [1051, 129] width 291 height 29
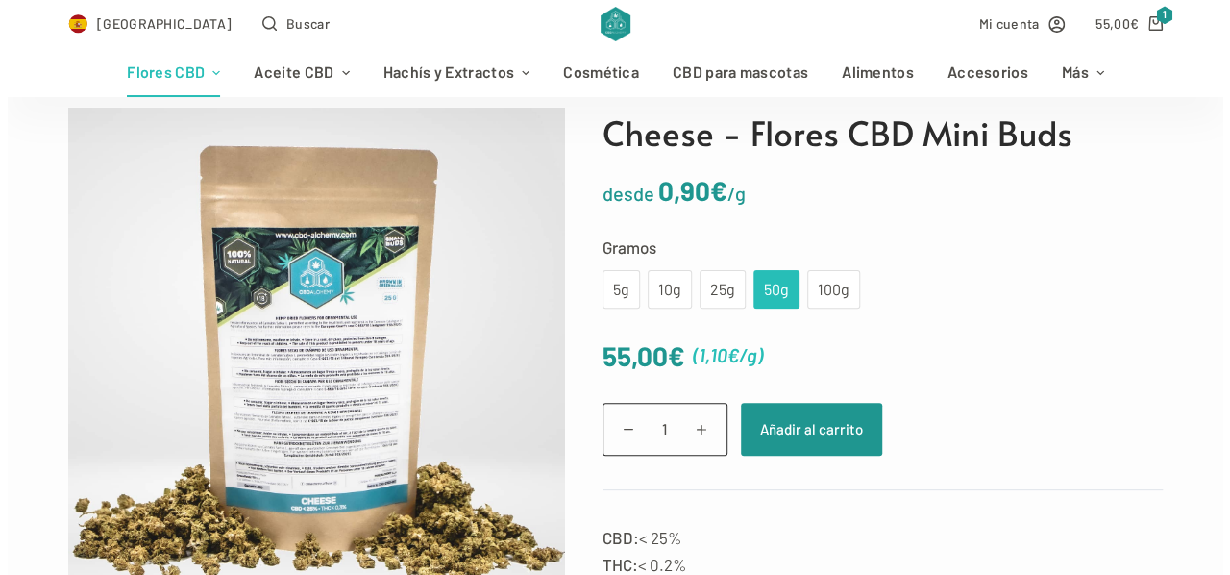
scroll to position [192, 0]
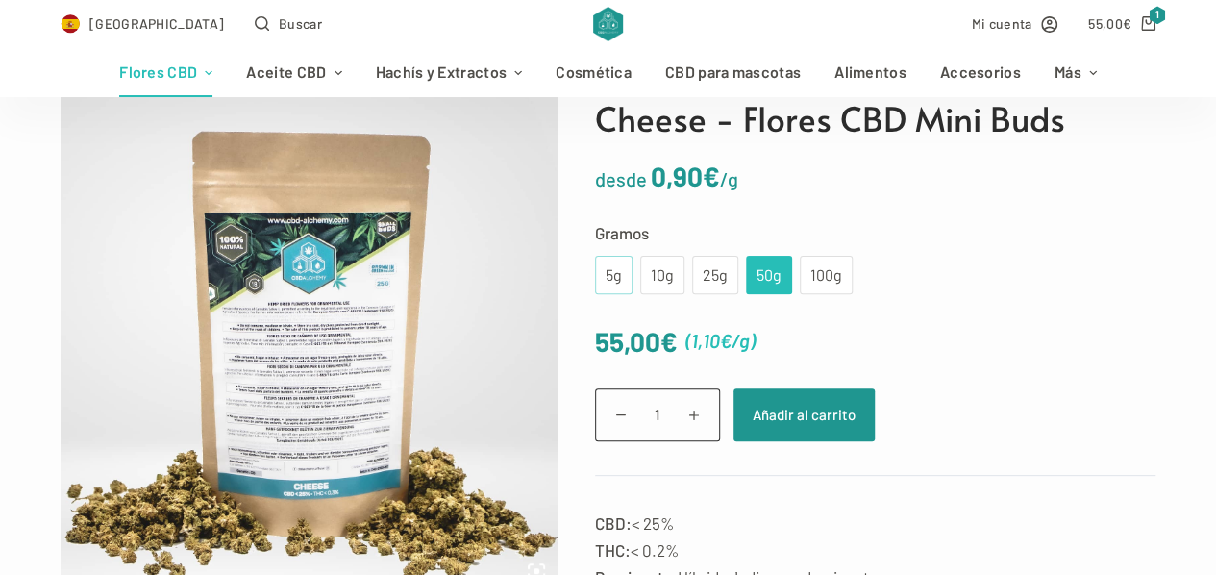
click at [596, 273] on div "5g" at bounding box center [613, 275] width 37 height 38
click at [655, 268] on div "10g" at bounding box center [662, 274] width 21 height 25
click at [611, 273] on div "5g" at bounding box center [613, 274] width 14 height 25
click at [660, 266] on div "10g" at bounding box center [662, 274] width 21 height 25
click at [692, 267] on div "25g" at bounding box center [715, 275] width 46 height 38
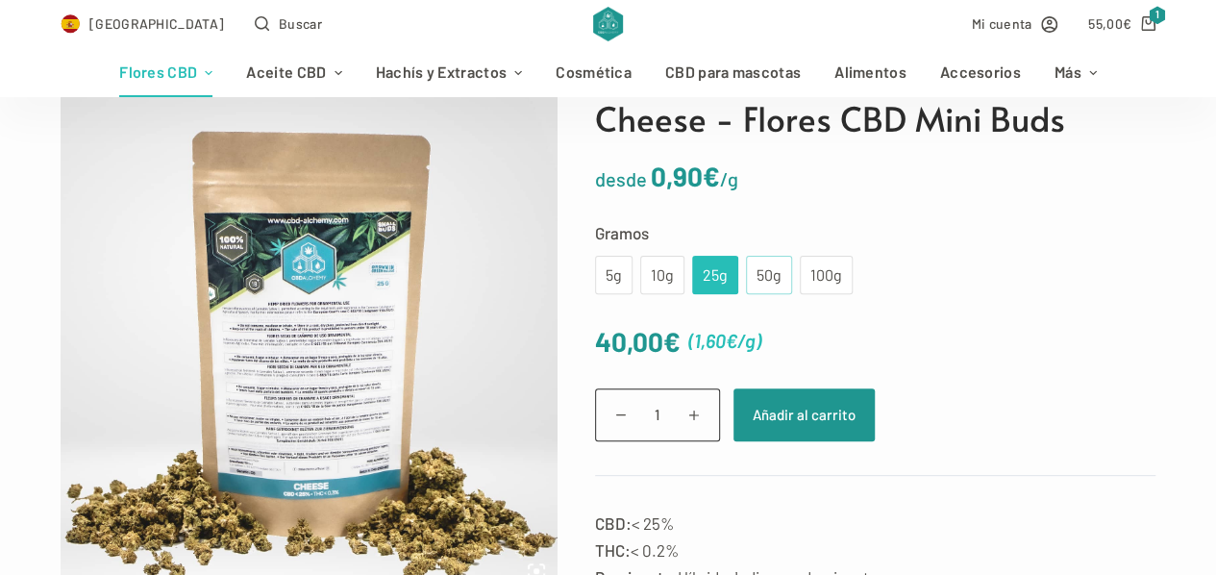
click at [757, 263] on div "50g" at bounding box center [768, 274] width 23 height 25
click at [1123, 20] on bdi "55,00 €" at bounding box center [1109, 23] width 43 height 16
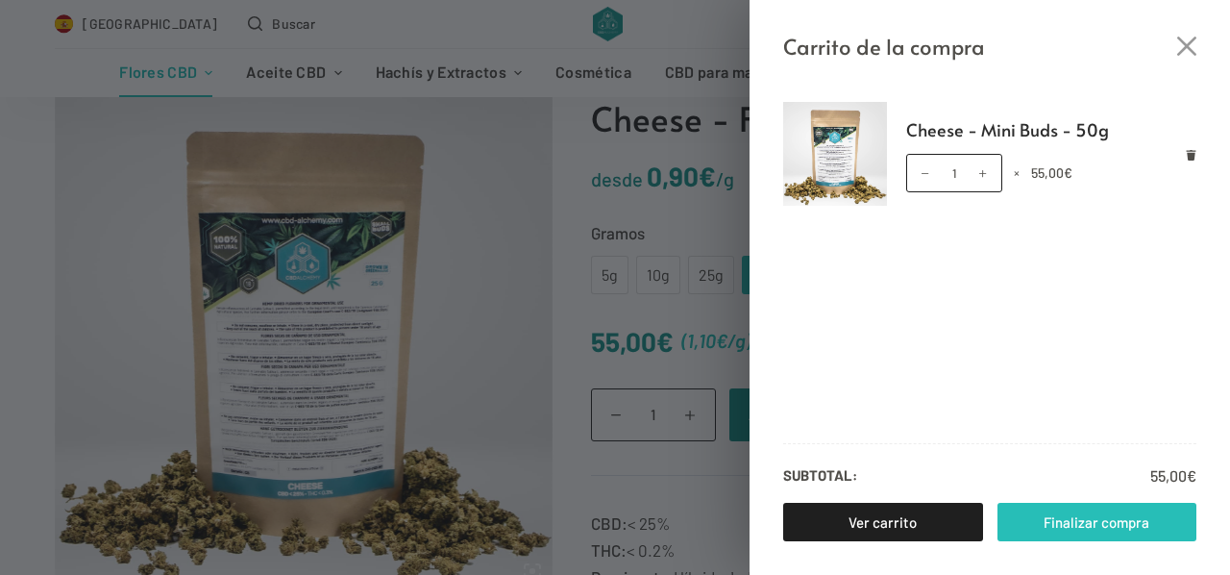
click at [1093, 526] on link "Finalizar compra" at bounding box center [1098, 522] width 200 height 38
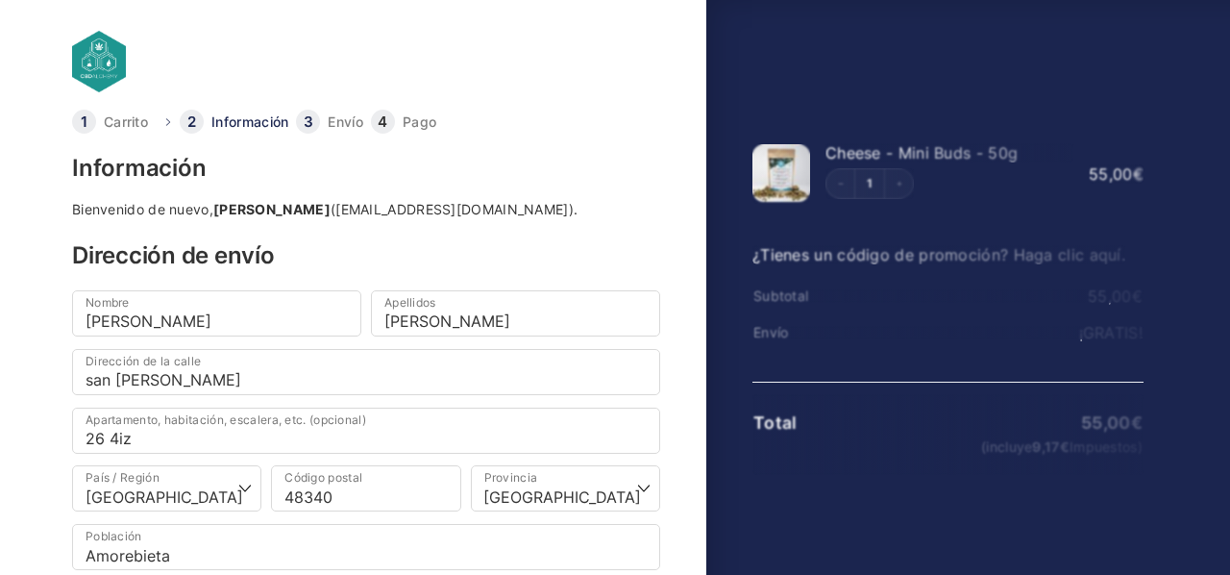
select select "BI"
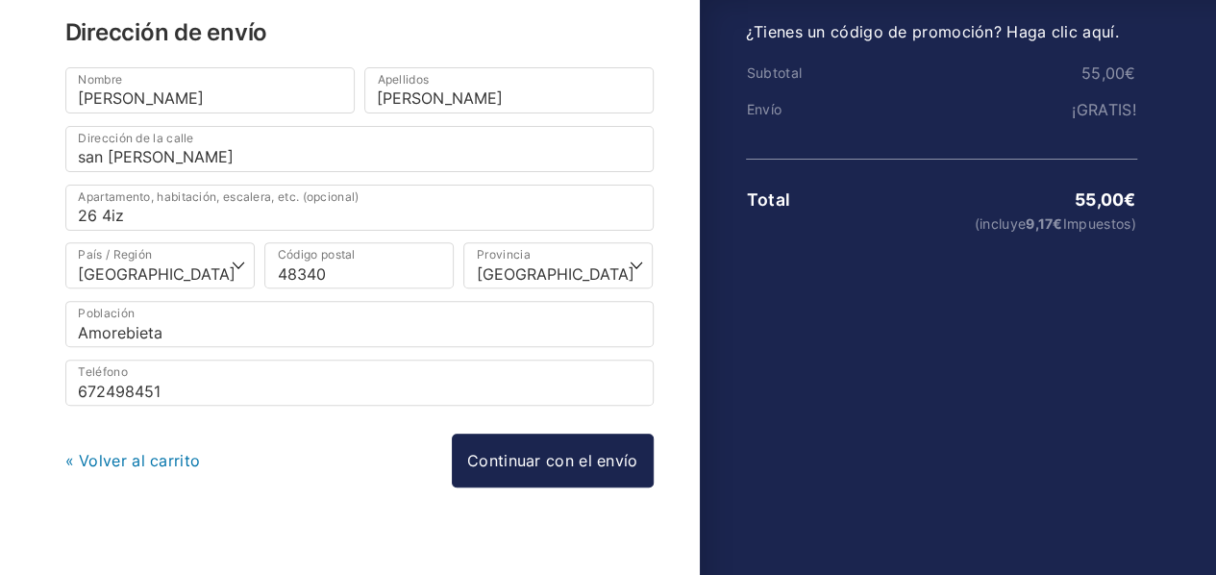
scroll to position [240, 0]
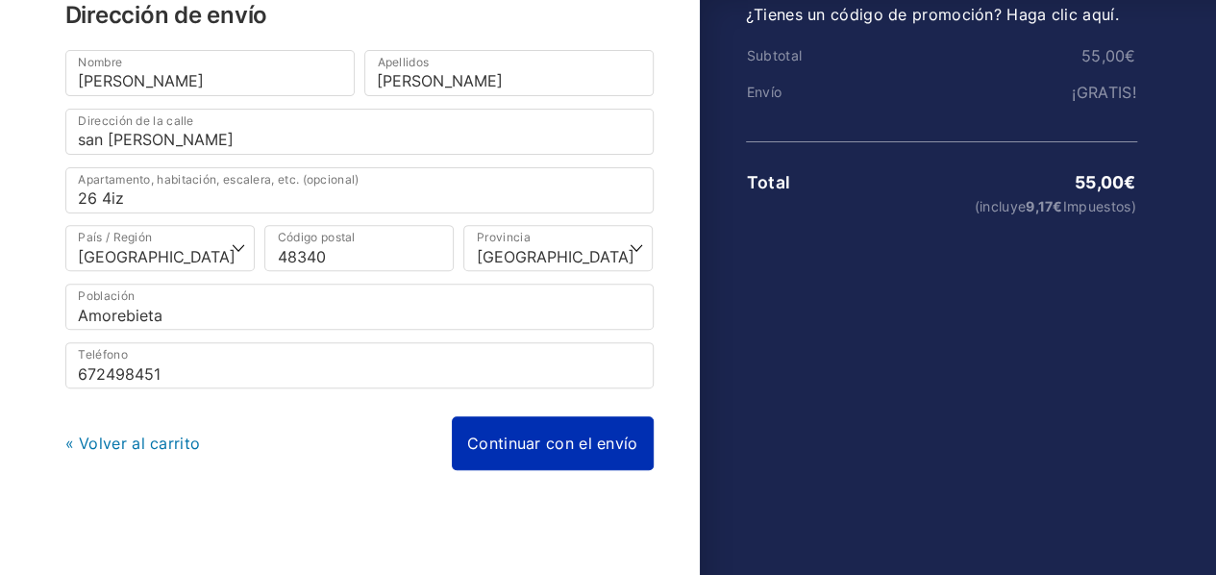
click at [579, 434] on link "Continuar con el envío" at bounding box center [553, 443] width 202 height 54
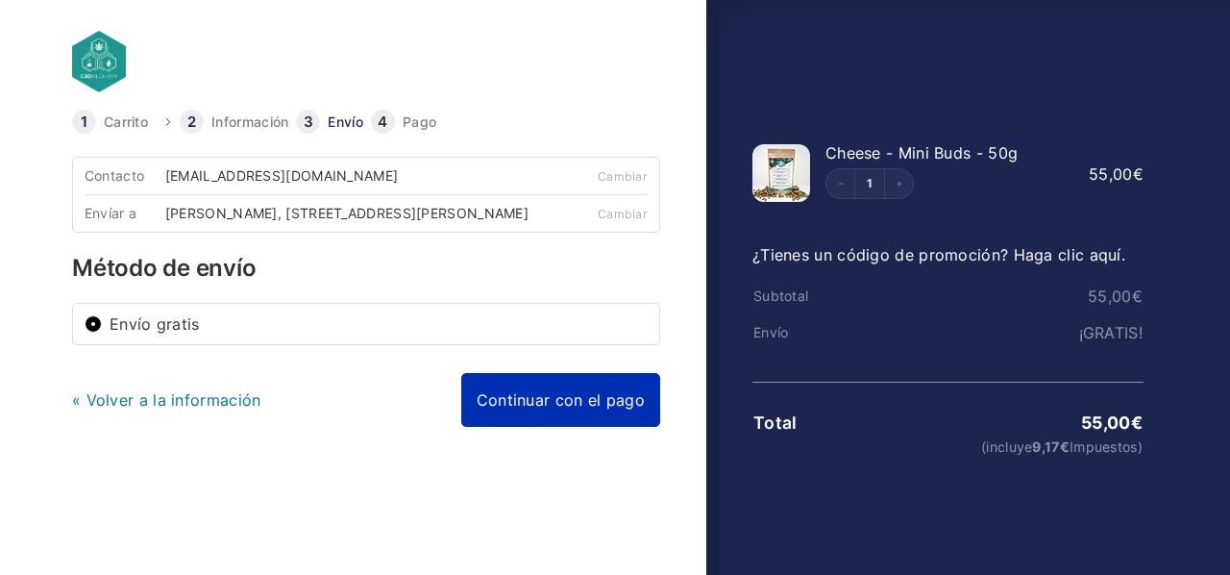
click at [559, 409] on link "Continuar con el pago" at bounding box center [560, 400] width 199 height 54
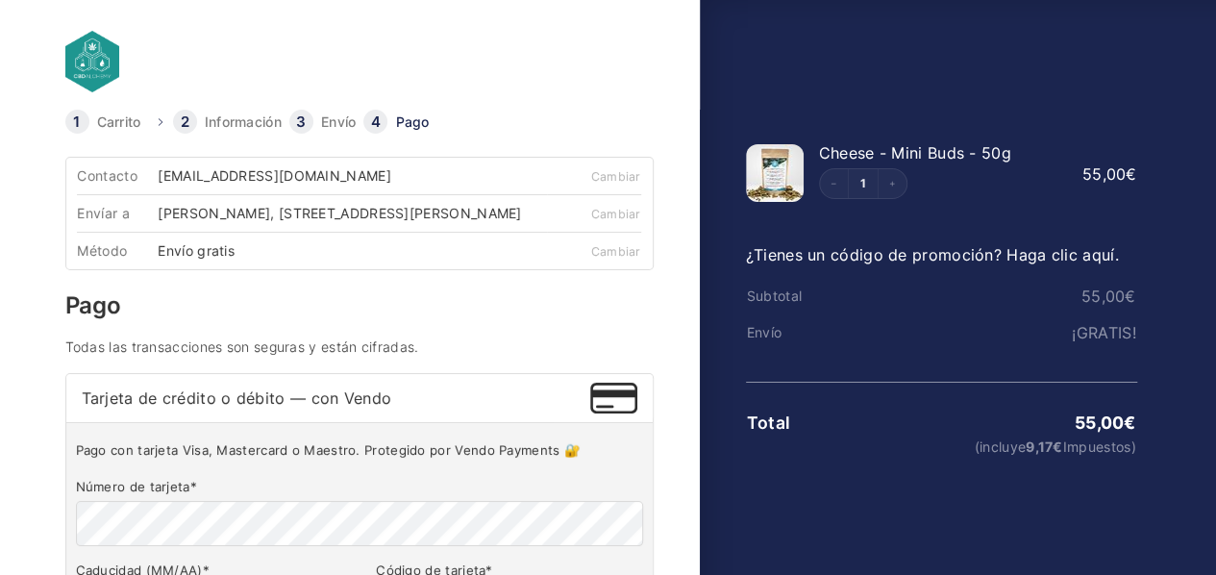
click at [415, 401] on div "Tarjeta de crédito o débito — con Vendo" at bounding box center [359, 397] width 555 height 17
click at [0, 0] on input "Tarjeta de crédito o débito — con Vendo" at bounding box center [0, 0] width 0 height 0
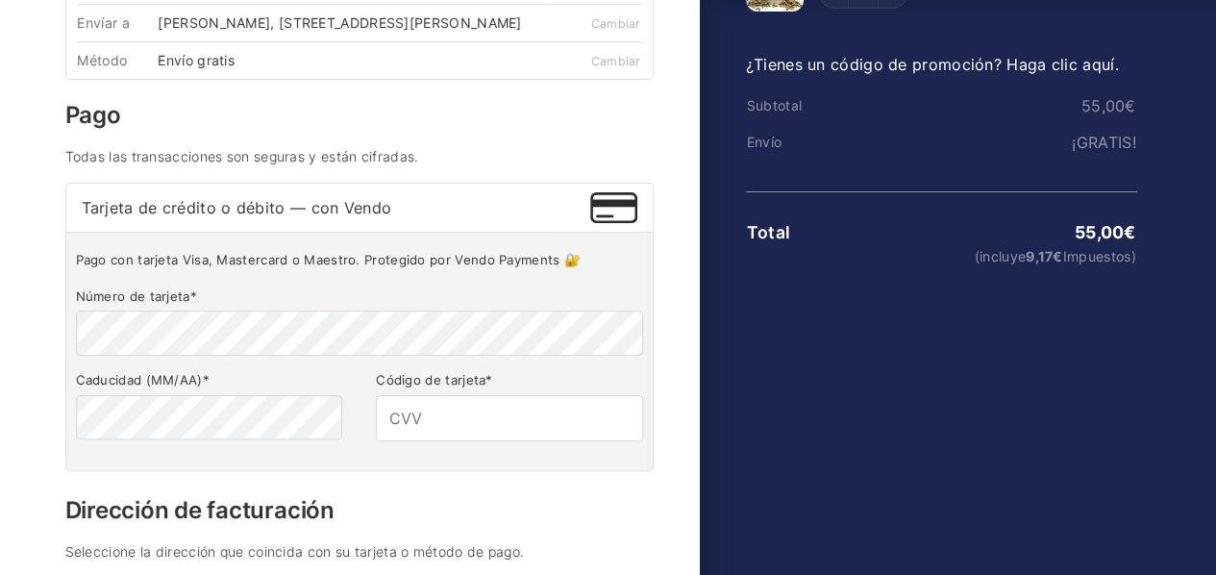
scroll to position [192, 0]
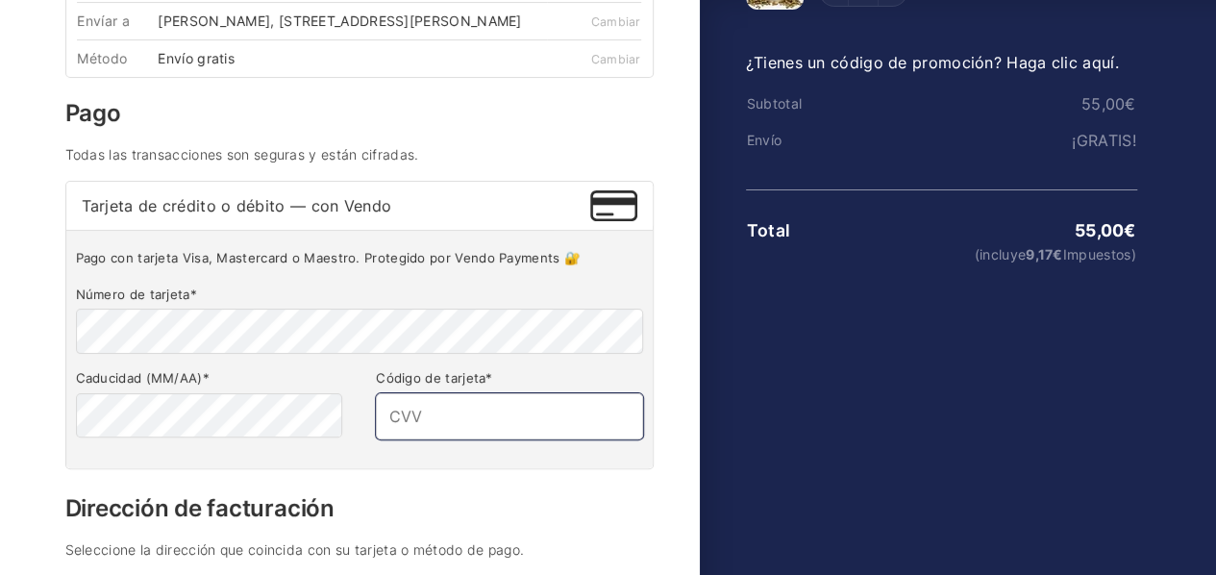
type input "788"
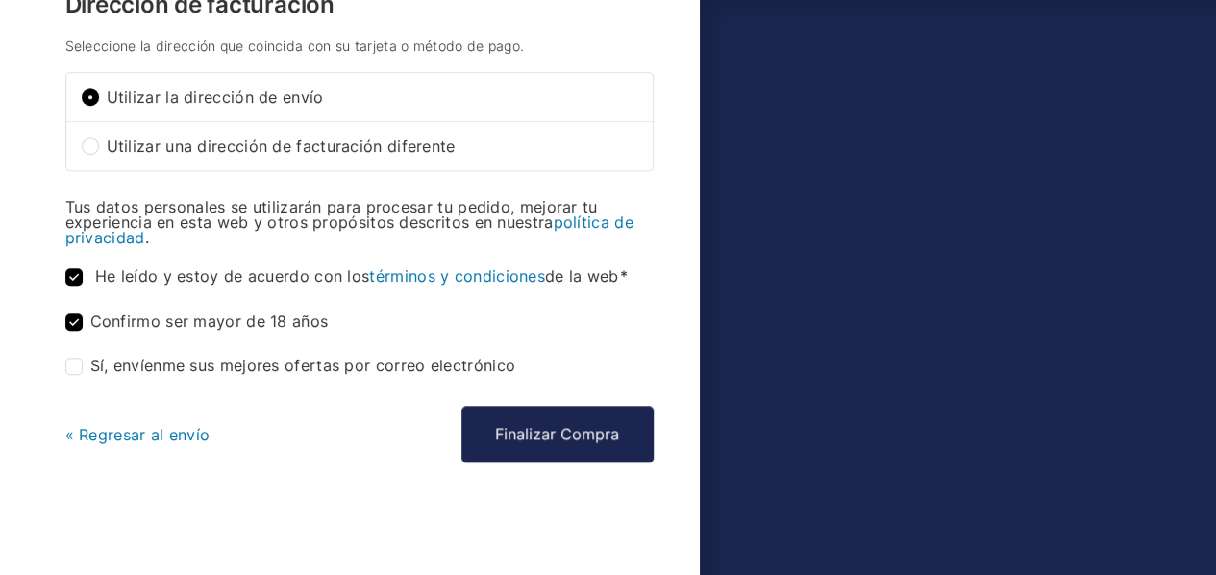
scroll to position [703, 0]
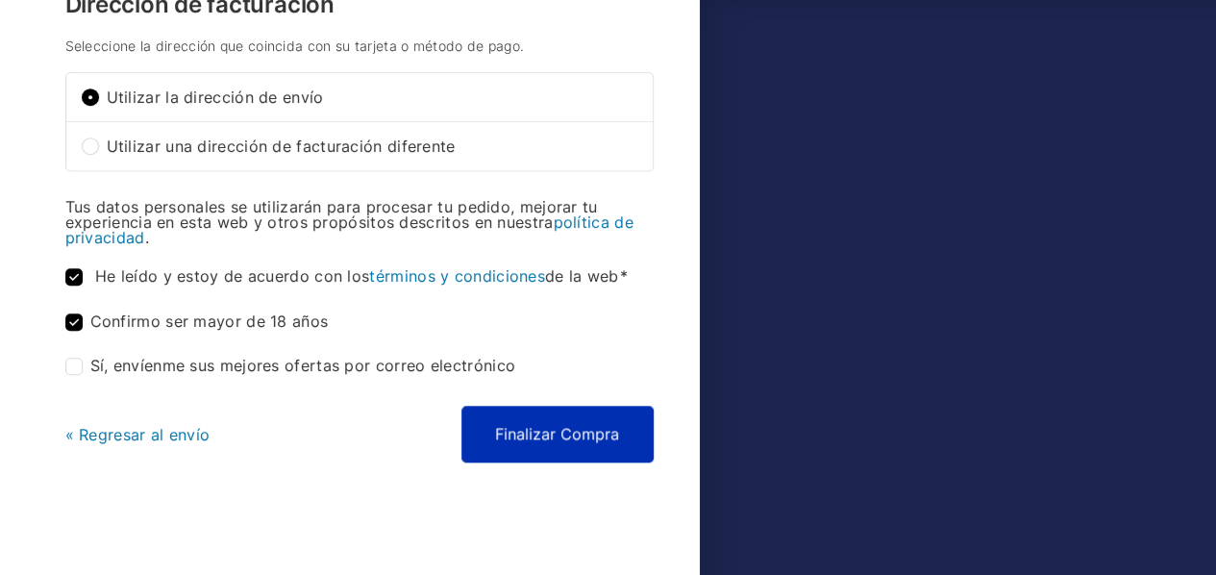
click at [545, 445] on button "Finalizar Compra" at bounding box center [557, 434] width 192 height 56
